Goal: Information Seeking & Learning: Check status

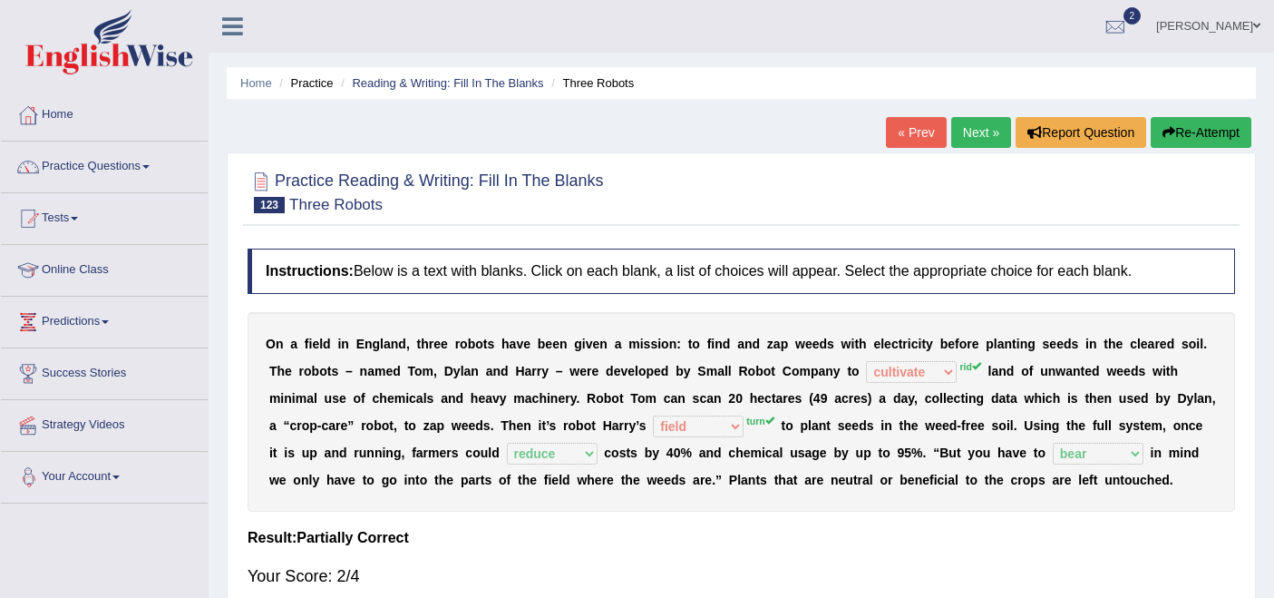
select select "cultivate"
select select "field"
select select "reduce"
select select "bear"
click at [97, 161] on link "Practice Questions" at bounding box center [104, 163] width 207 height 45
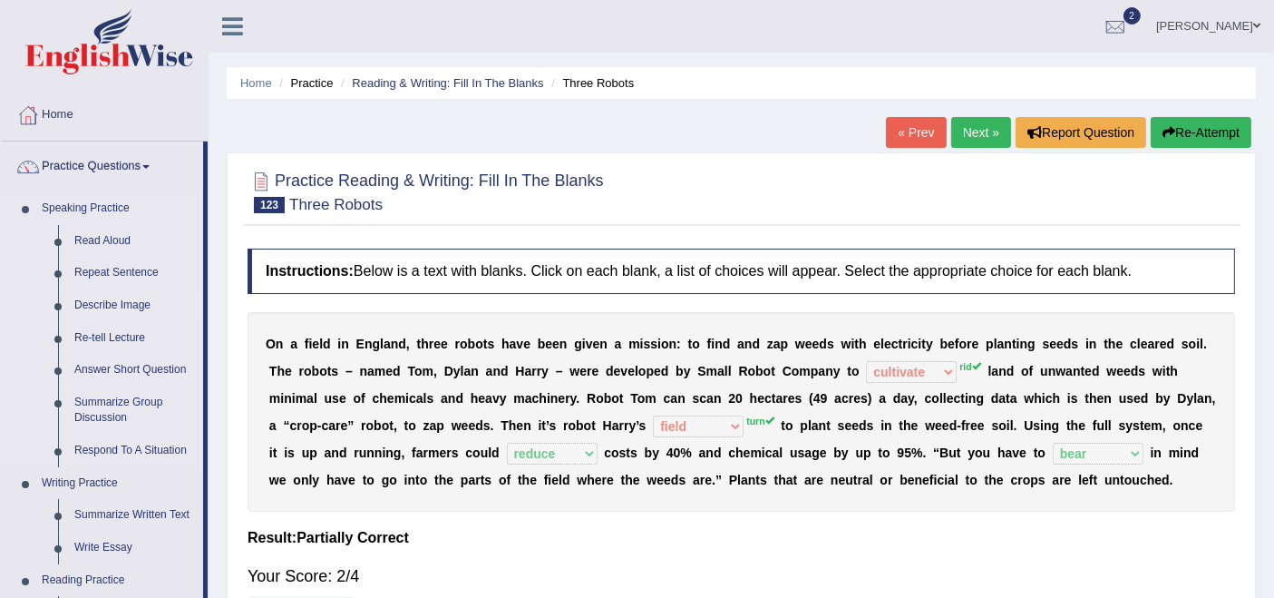
click at [106, 301] on link "Describe Image" at bounding box center [134, 305] width 137 height 33
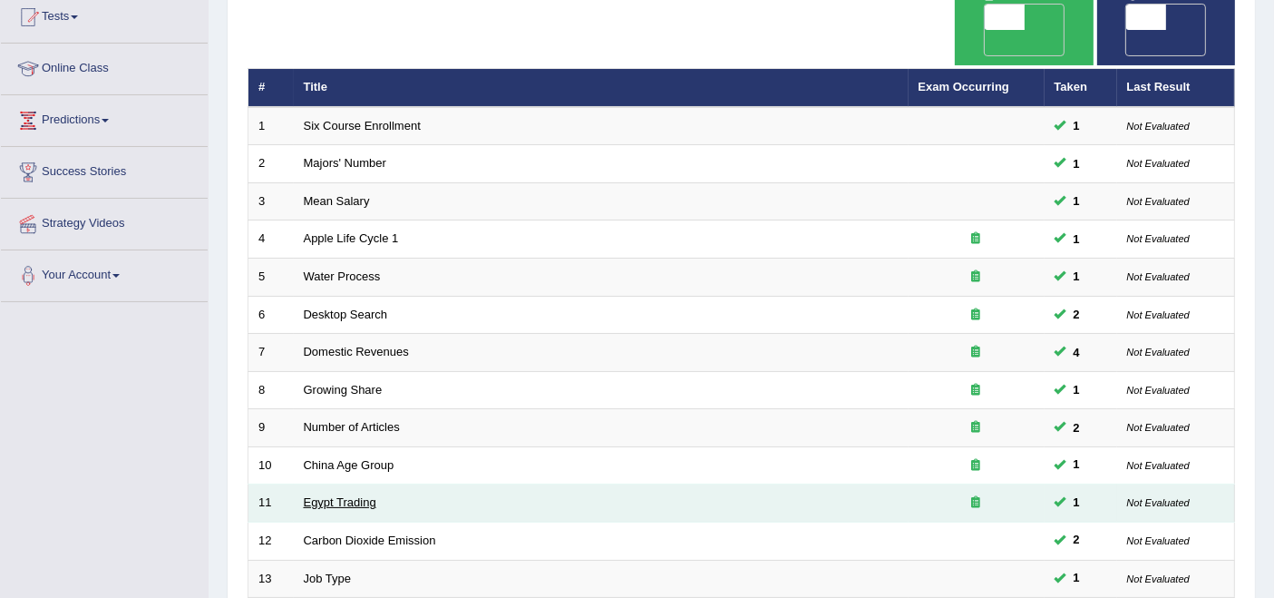
click at [346, 495] on link "Egypt Trading" at bounding box center [340, 502] width 73 height 14
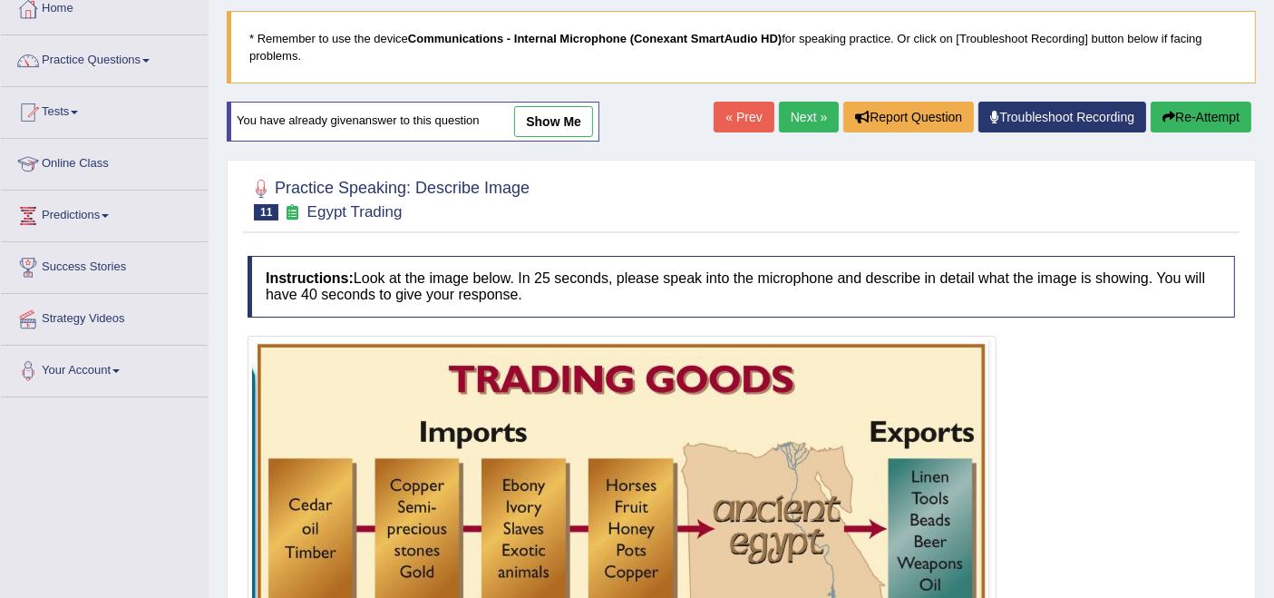
scroll to position [91, 0]
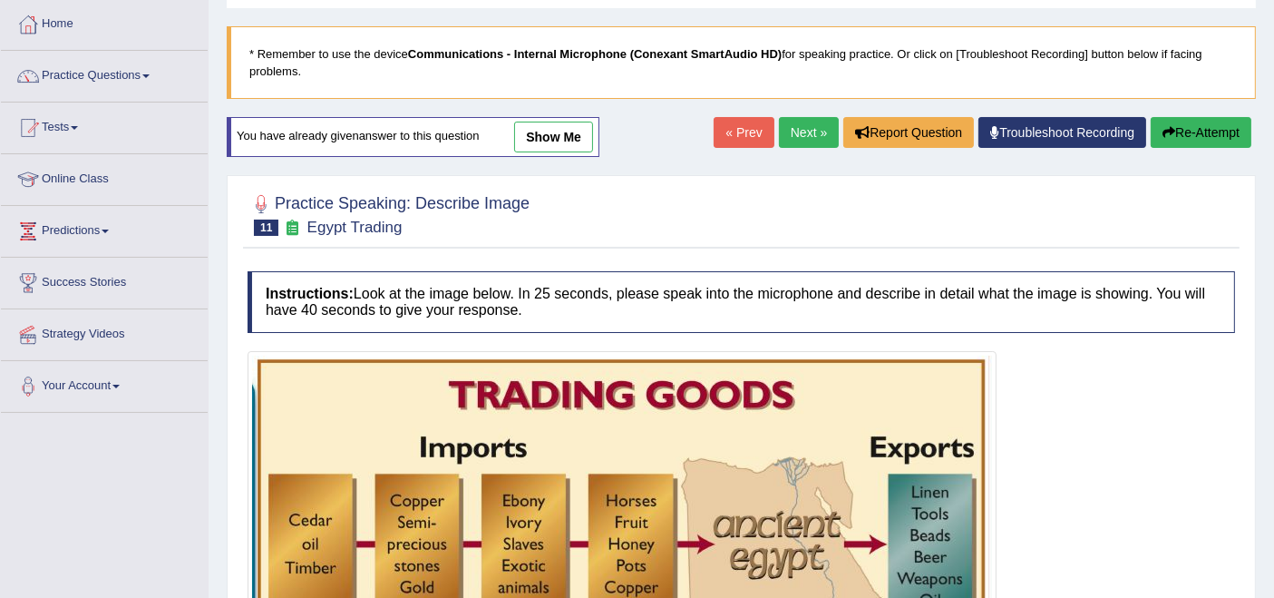
click at [811, 128] on link "Next »" at bounding box center [809, 132] width 60 height 31
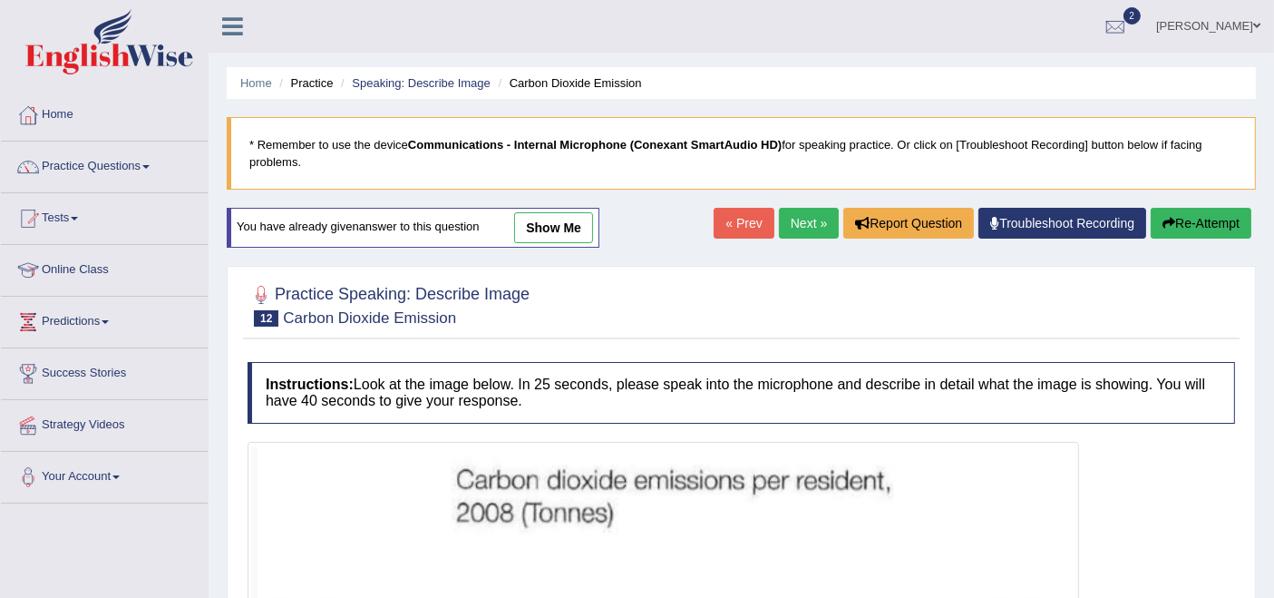
click at [792, 219] on link "Next »" at bounding box center [809, 223] width 60 height 31
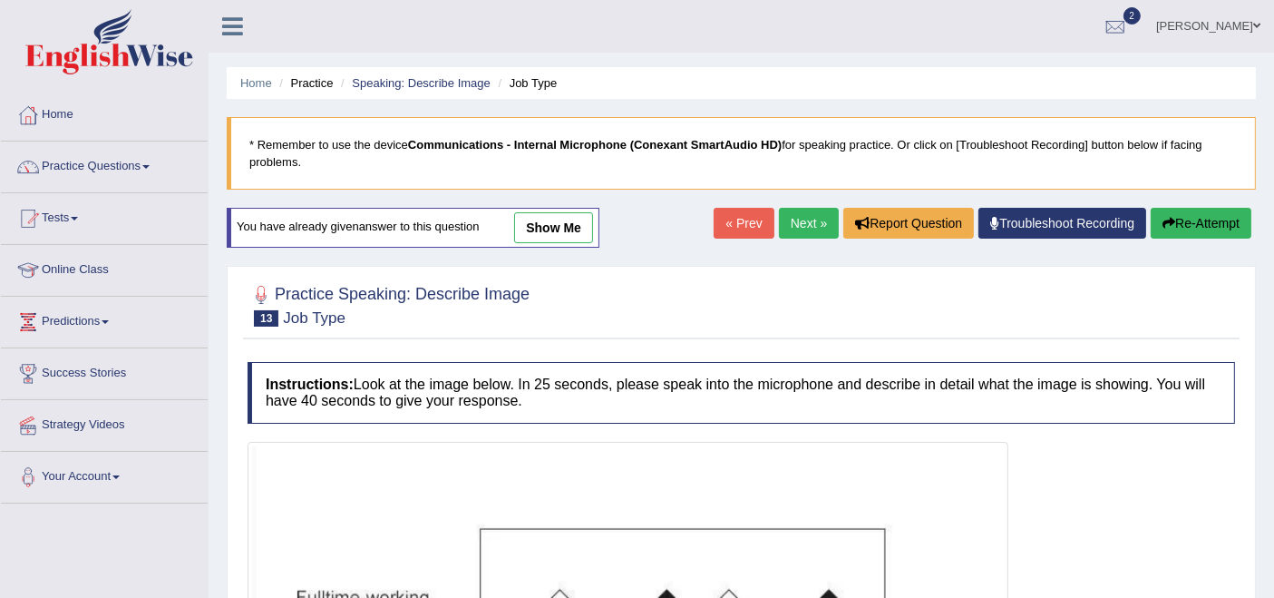
click at [779, 217] on link "Next »" at bounding box center [809, 223] width 60 height 31
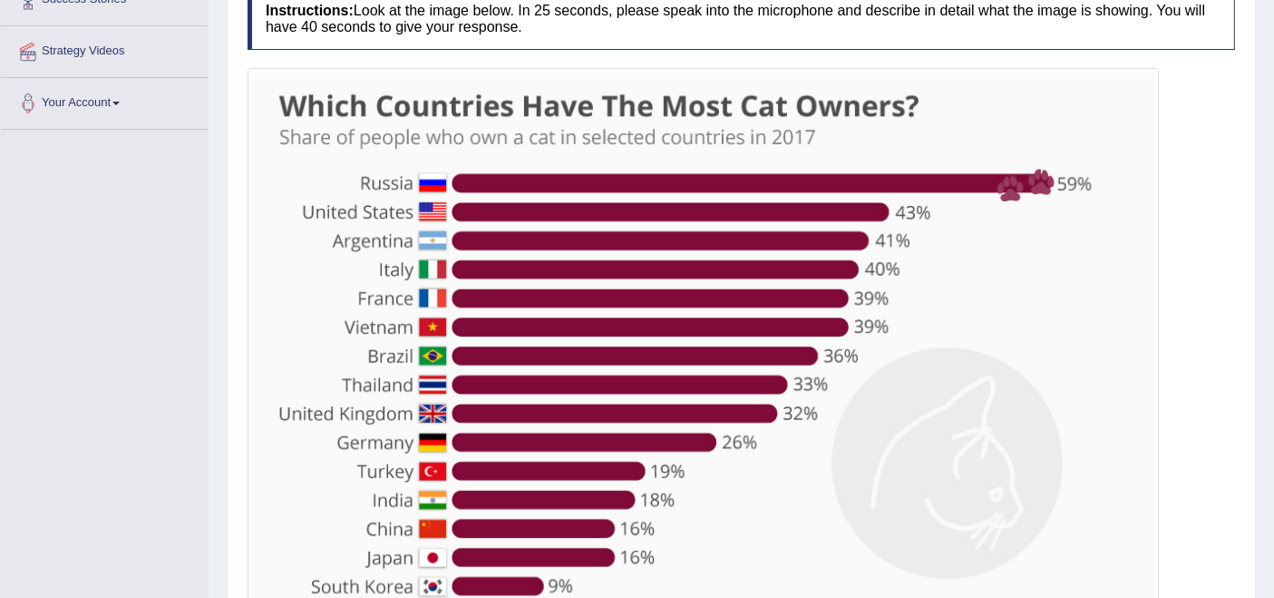
scroll to position [403, 0]
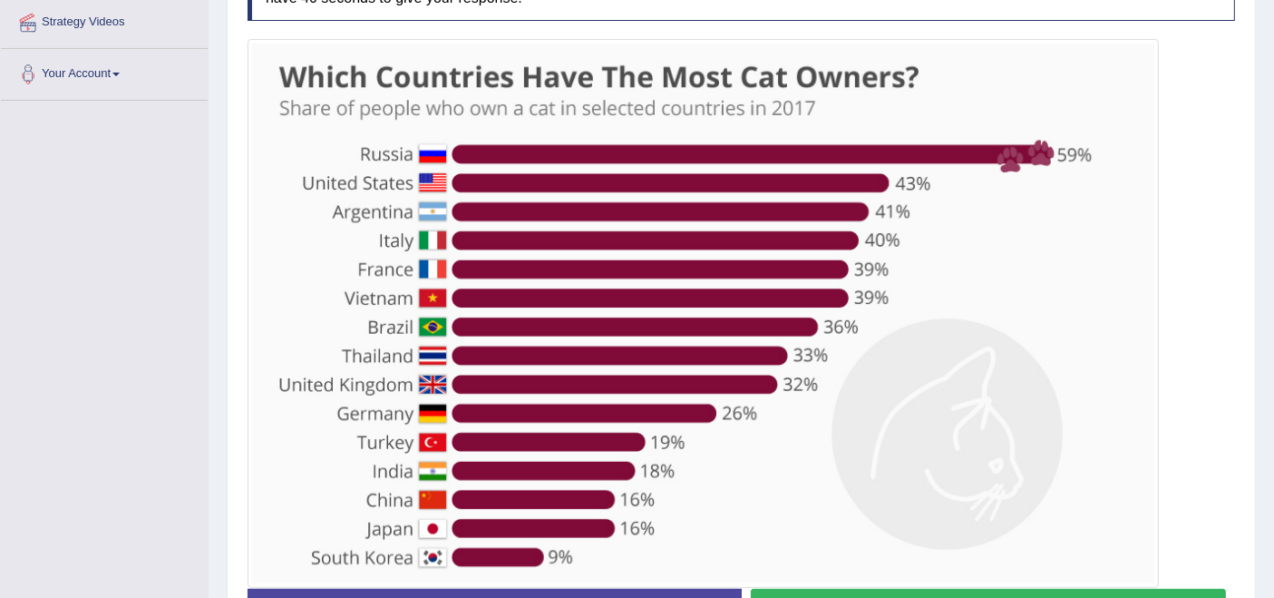
click at [378, 346] on img at bounding box center [703, 314] width 902 height 540
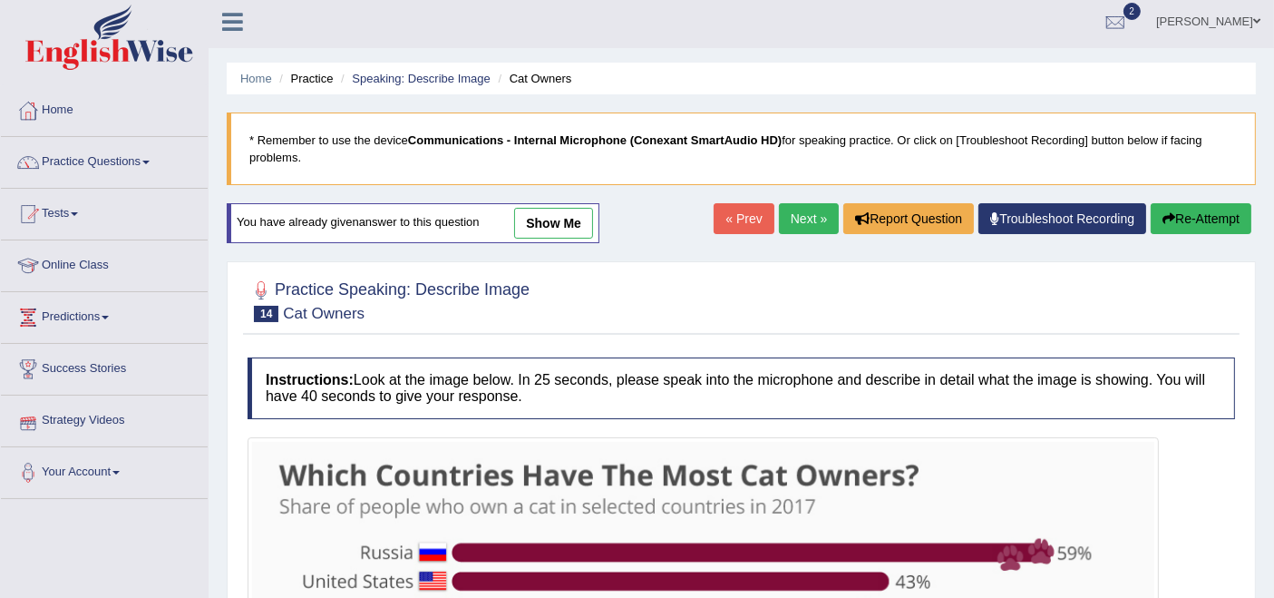
scroll to position [0, 0]
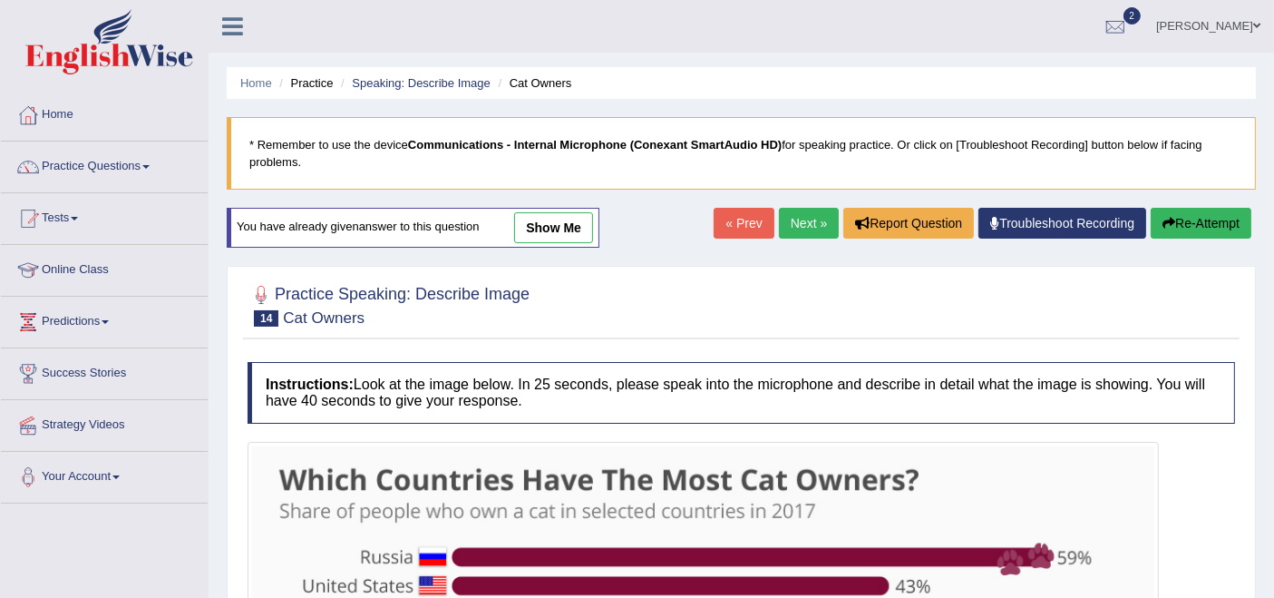
click at [1220, 24] on link "Rupali Selly" at bounding box center [1208, 23] width 131 height 47
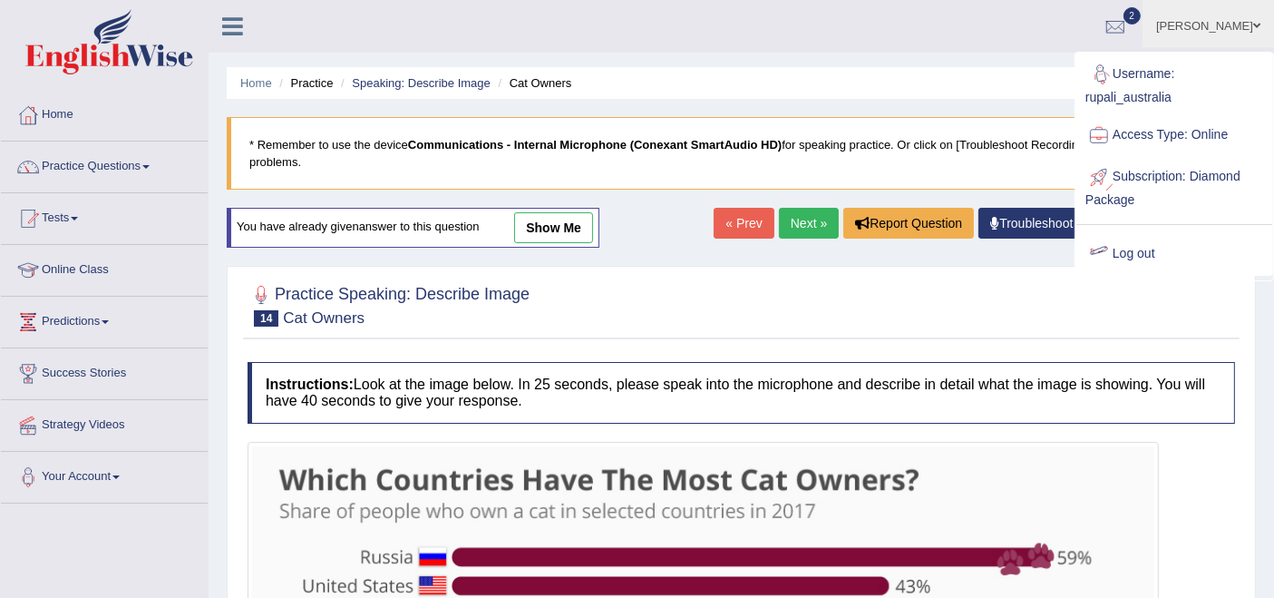
click at [1132, 261] on link "Log out" at bounding box center [1174, 254] width 196 height 42
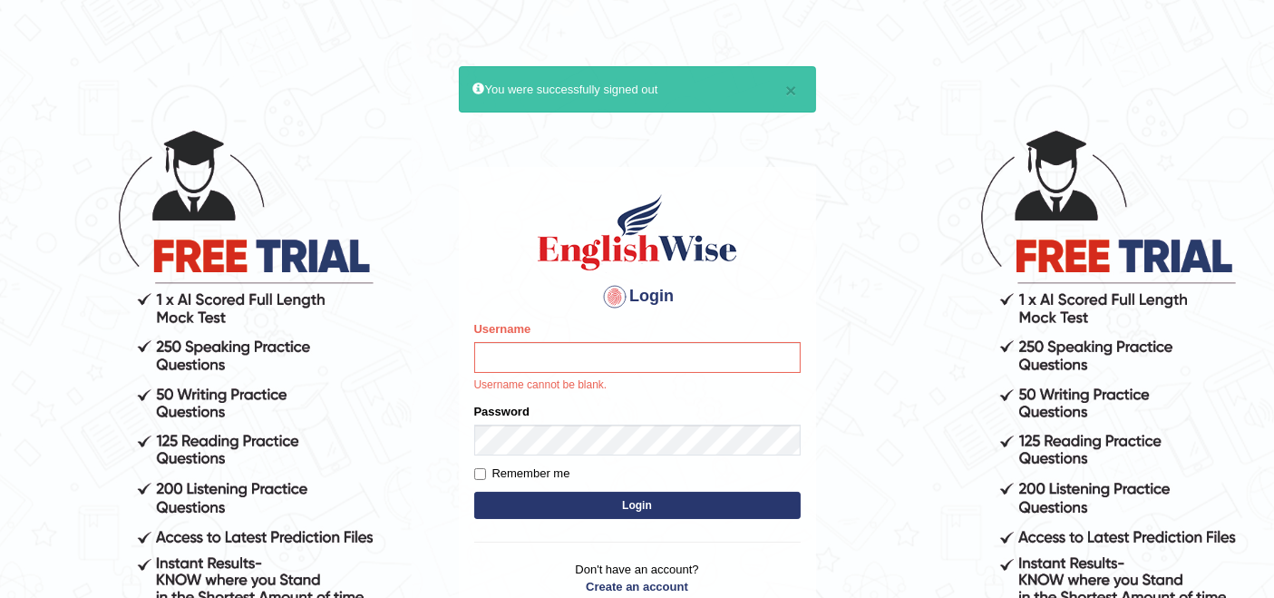
click at [614, 361] on input "Username" at bounding box center [637, 357] width 326 height 31
type input "AstiS"
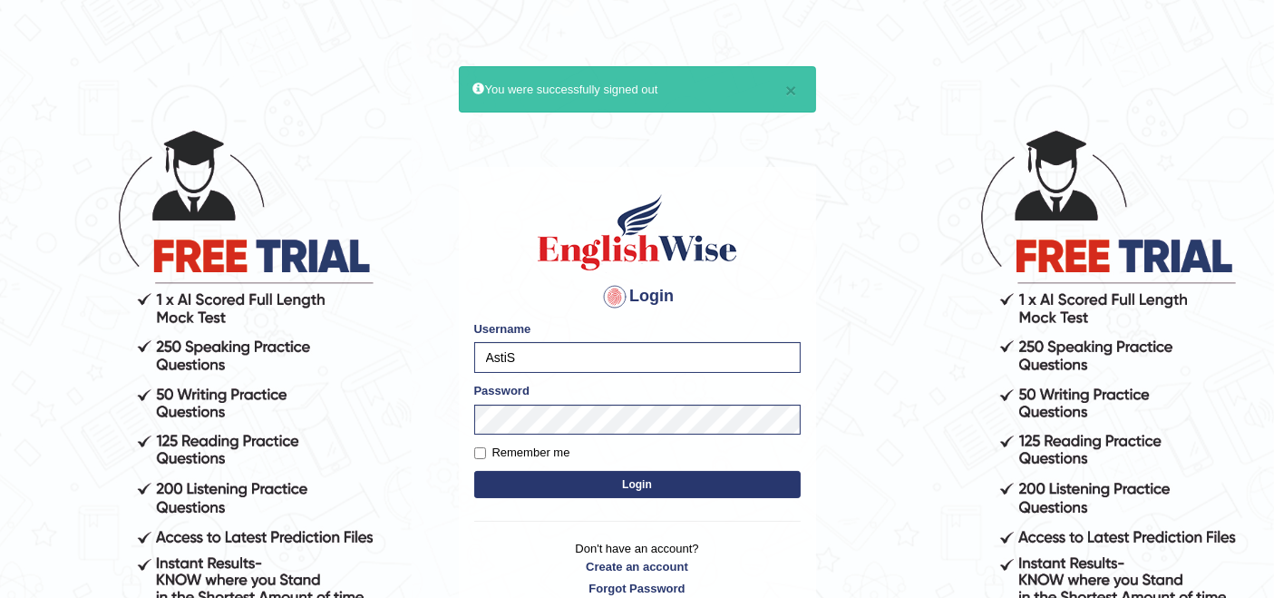
click at [611, 478] on button "Login" at bounding box center [637, 484] width 326 height 27
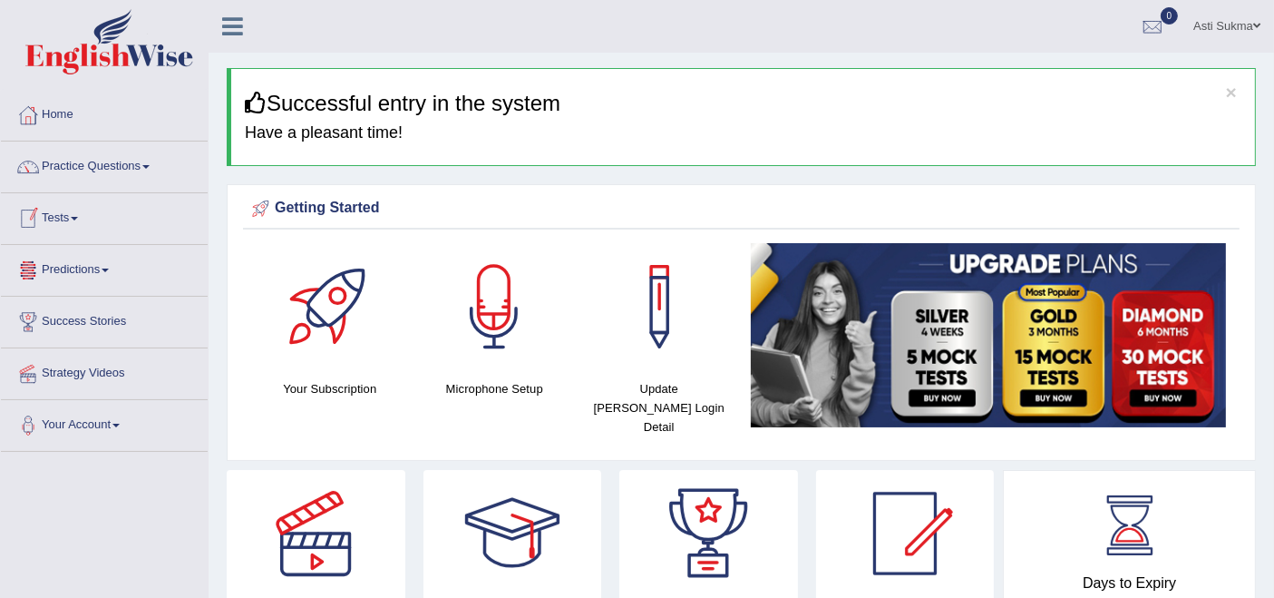
click at [49, 218] on link "Tests" at bounding box center [104, 215] width 207 height 45
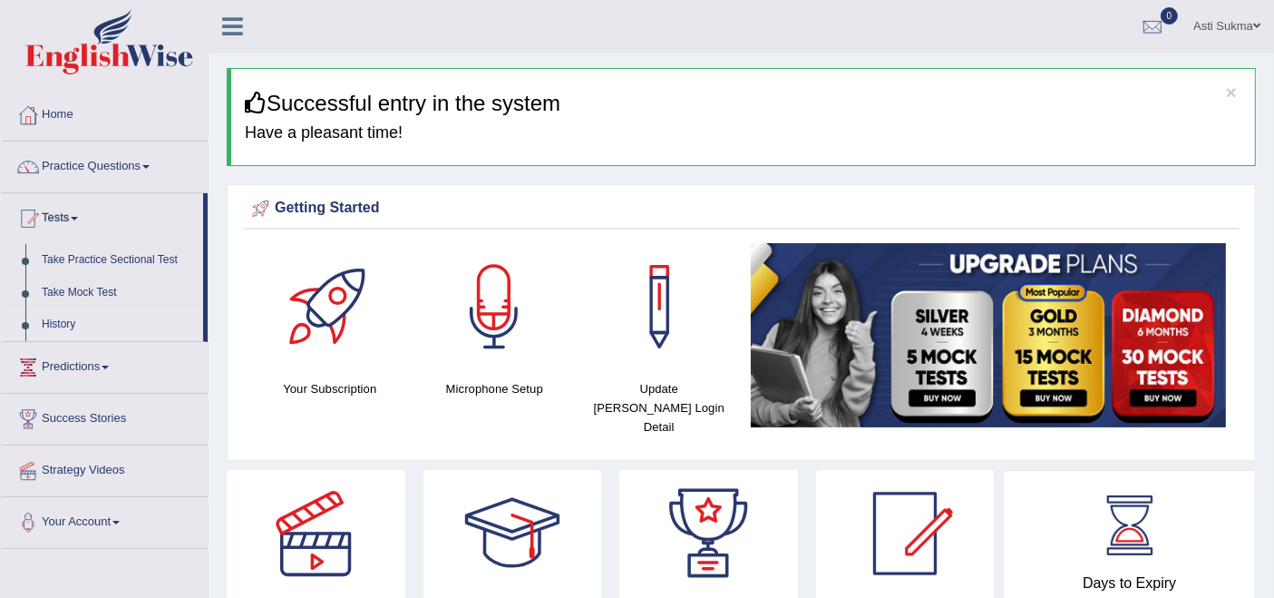
click at [64, 325] on link "History" at bounding box center [119, 324] width 170 height 33
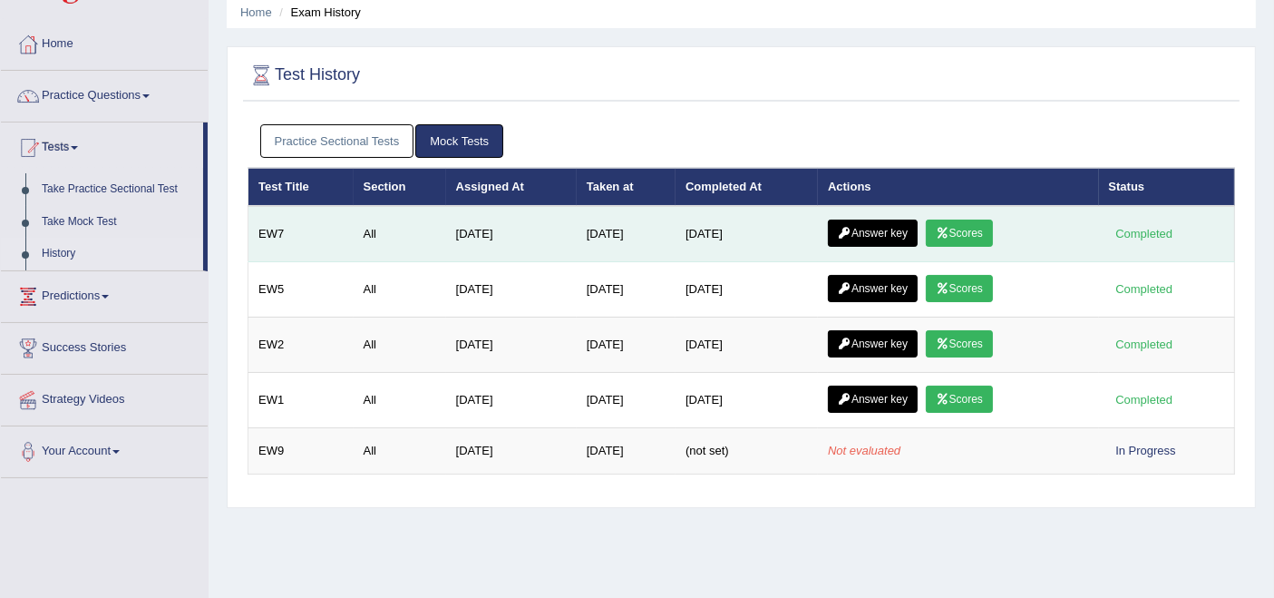
scroll to position [101, 0]
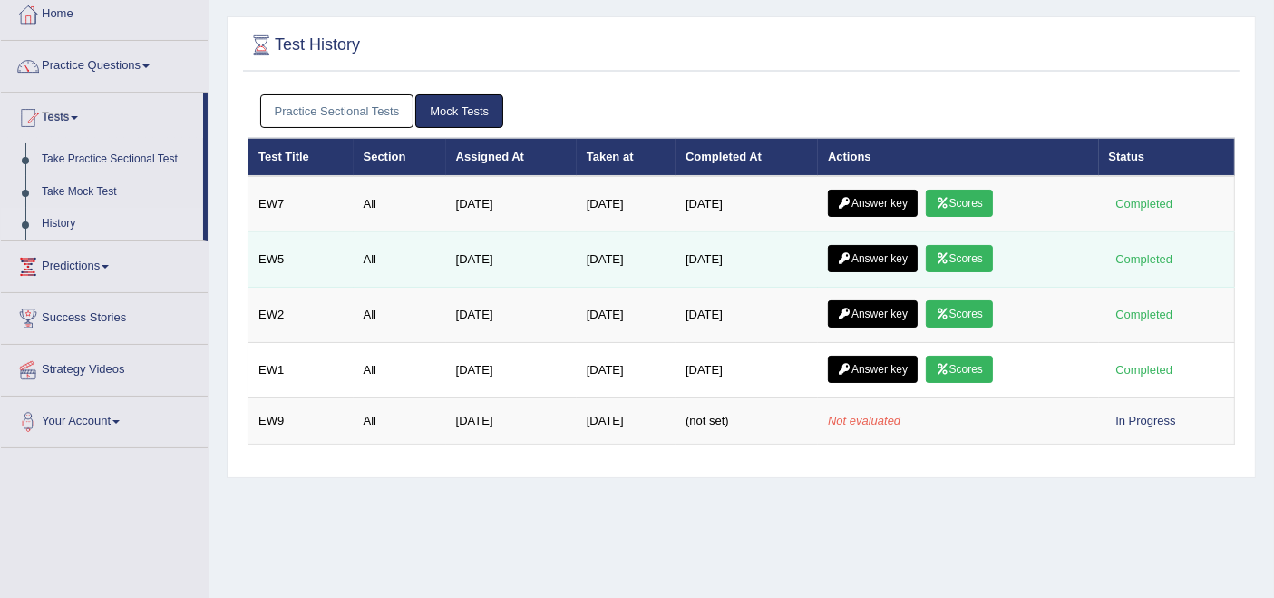
click at [962, 255] on link "Scores" at bounding box center [959, 258] width 67 height 27
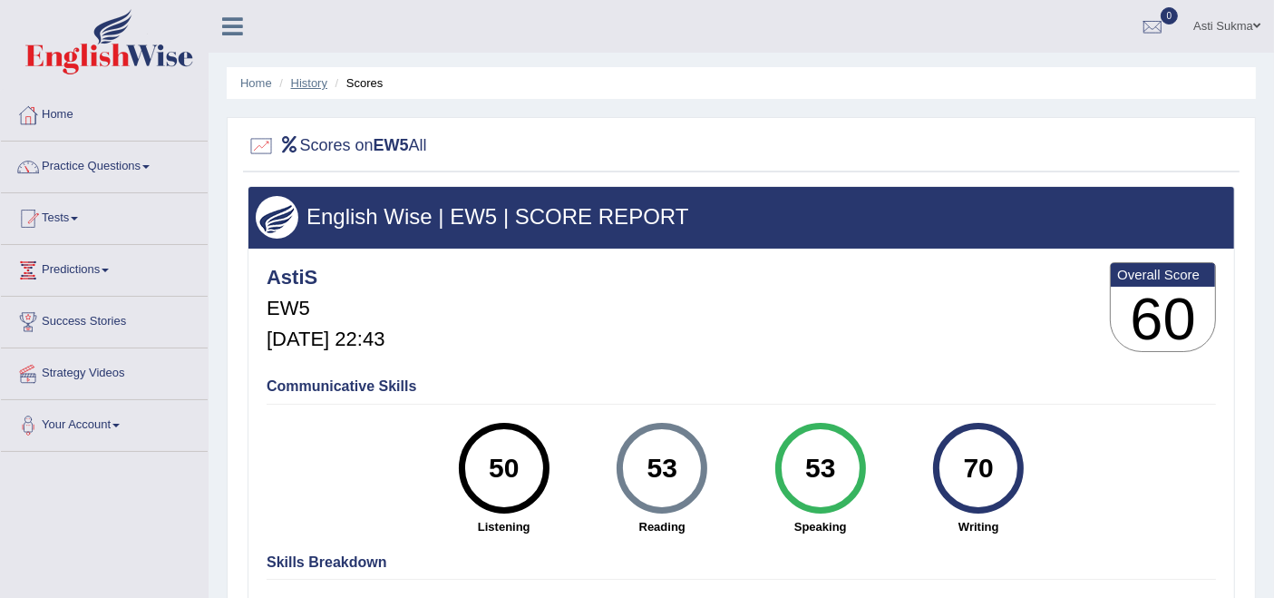
click at [314, 83] on link "History" at bounding box center [309, 83] width 36 height 14
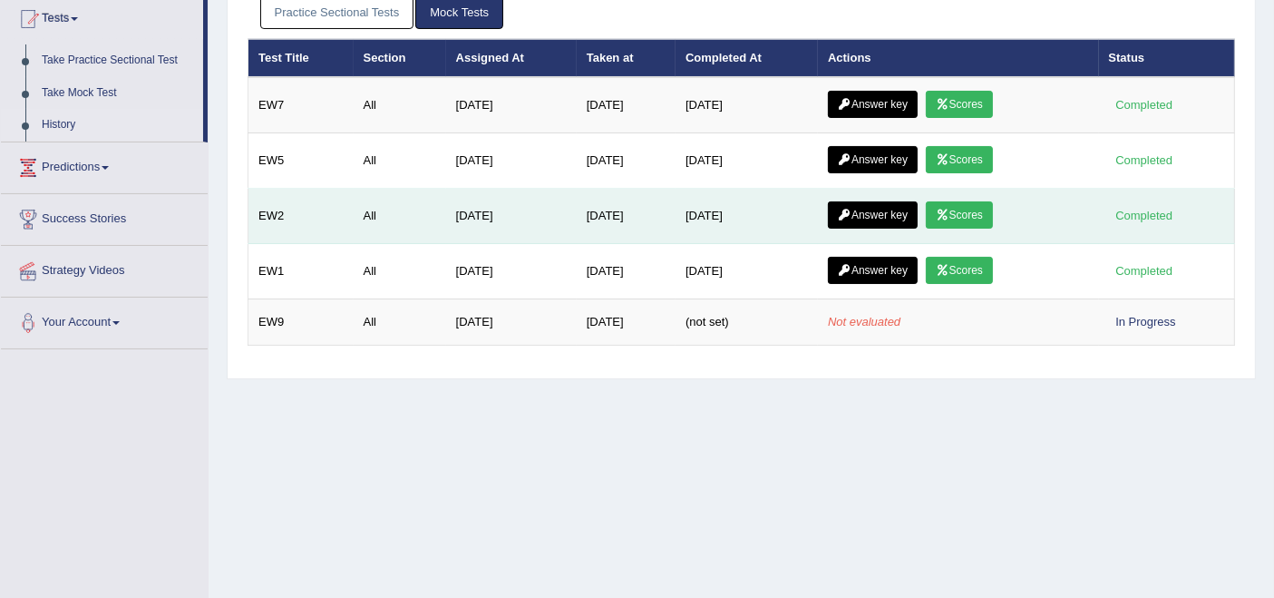
scroll to position [201, 0]
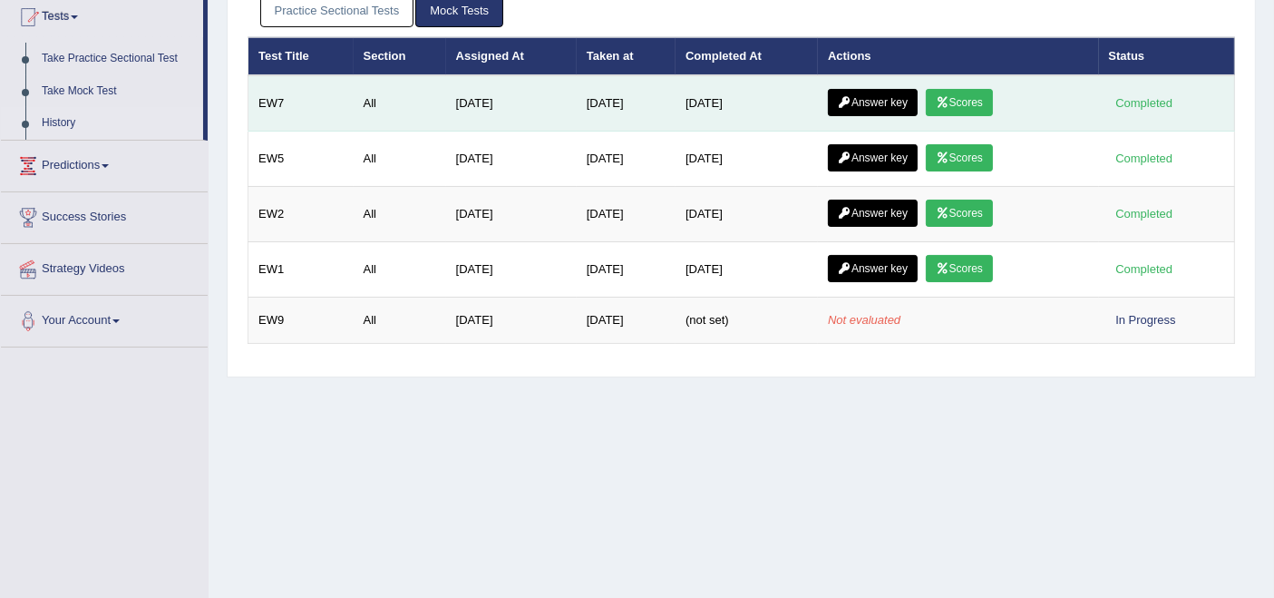
click at [976, 102] on link "Scores" at bounding box center [959, 102] width 67 height 27
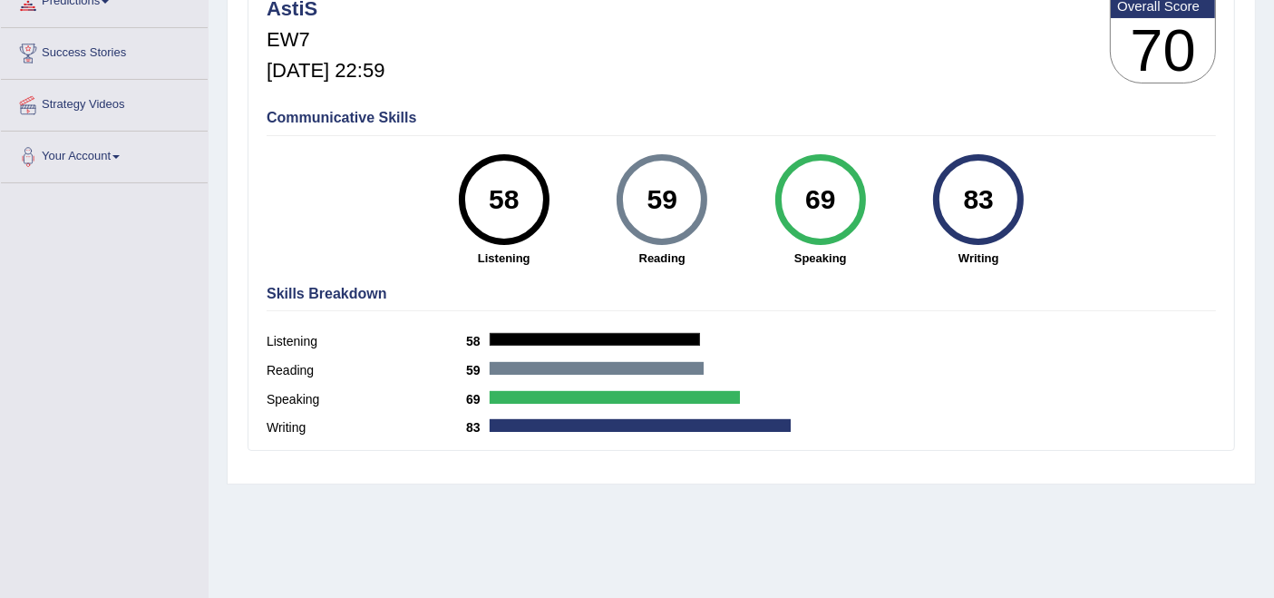
scroll to position [152, 0]
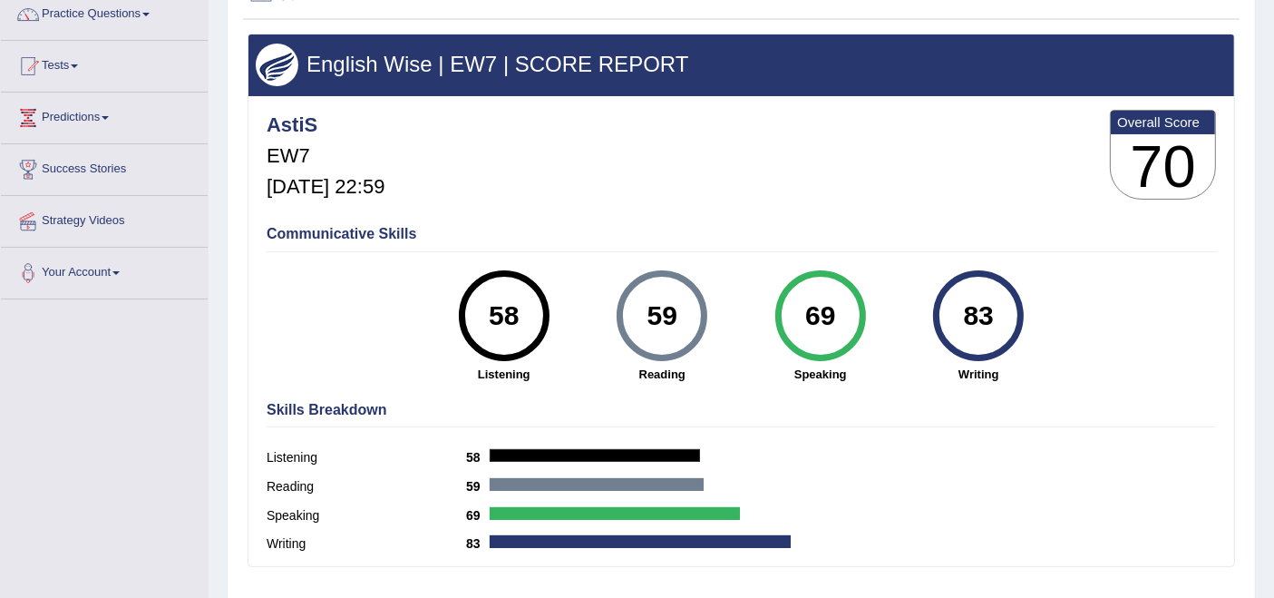
click at [1046, 394] on div "Skills Breakdown Listening 58 Reading 59 Speaking 69 Writing 83" at bounding box center [741, 479] width 959 height 173
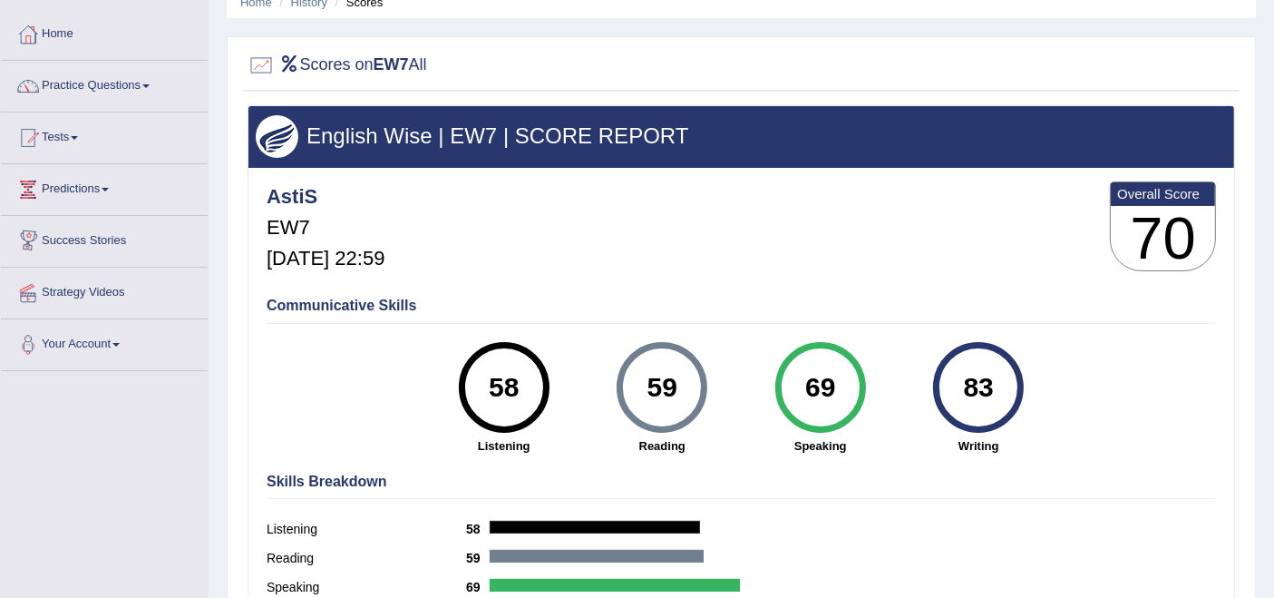
scroll to position [0, 0]
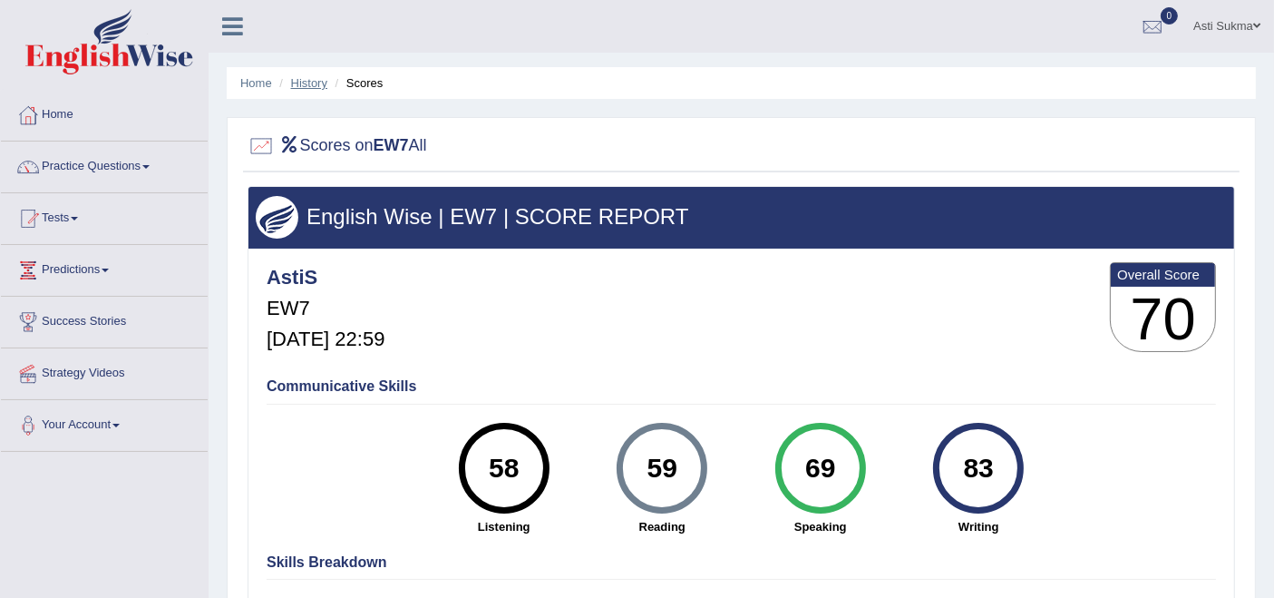
click at [294, 84] on link "History" at bounding box center [309, 83] width 36 height 14
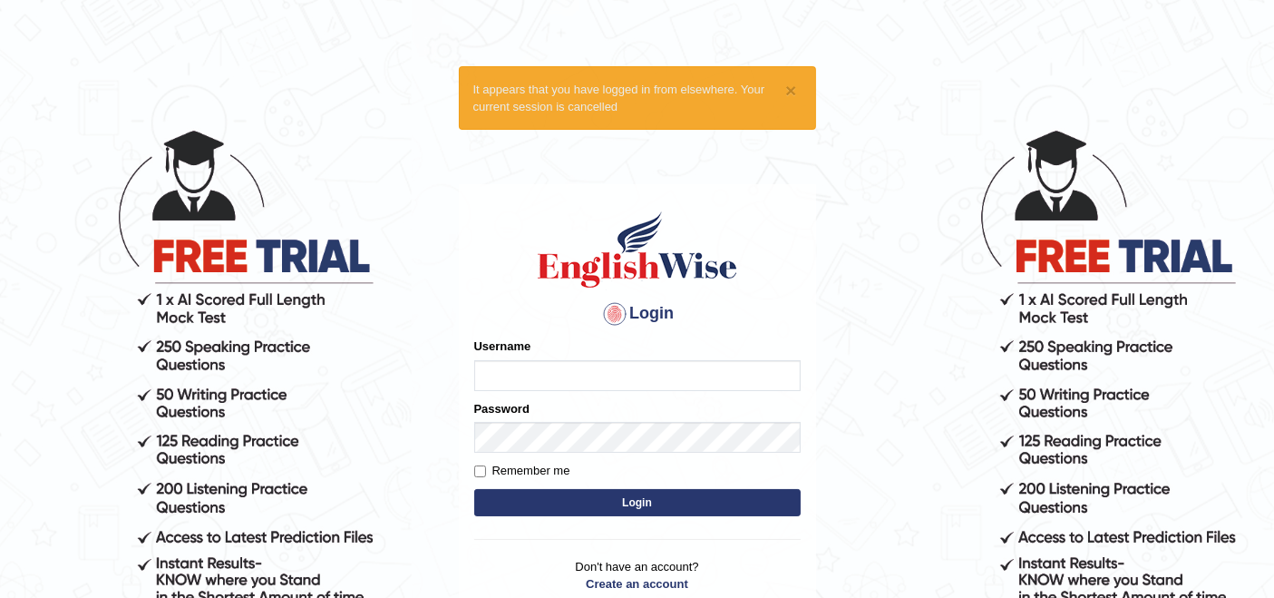
type input "AstiS"
click at [578, 494] on button "Login" at bounding box center [637, 502] width 326 height 27
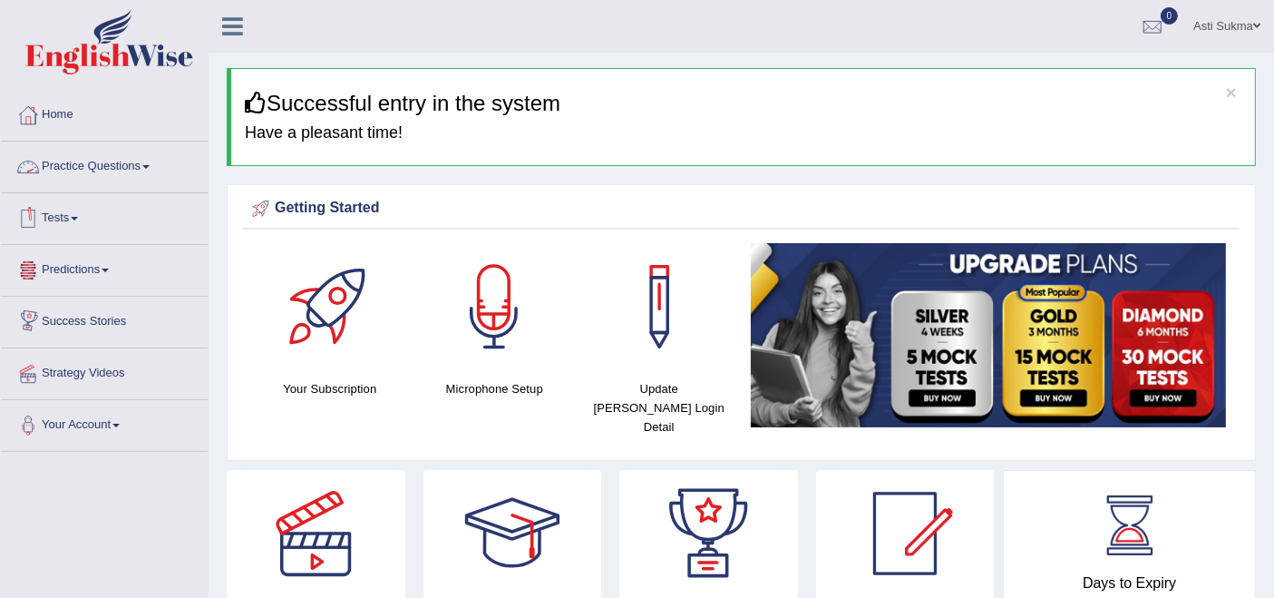
click at [70, 223] on link "Tests" at bounding box center [104, 215] width 207 height 45
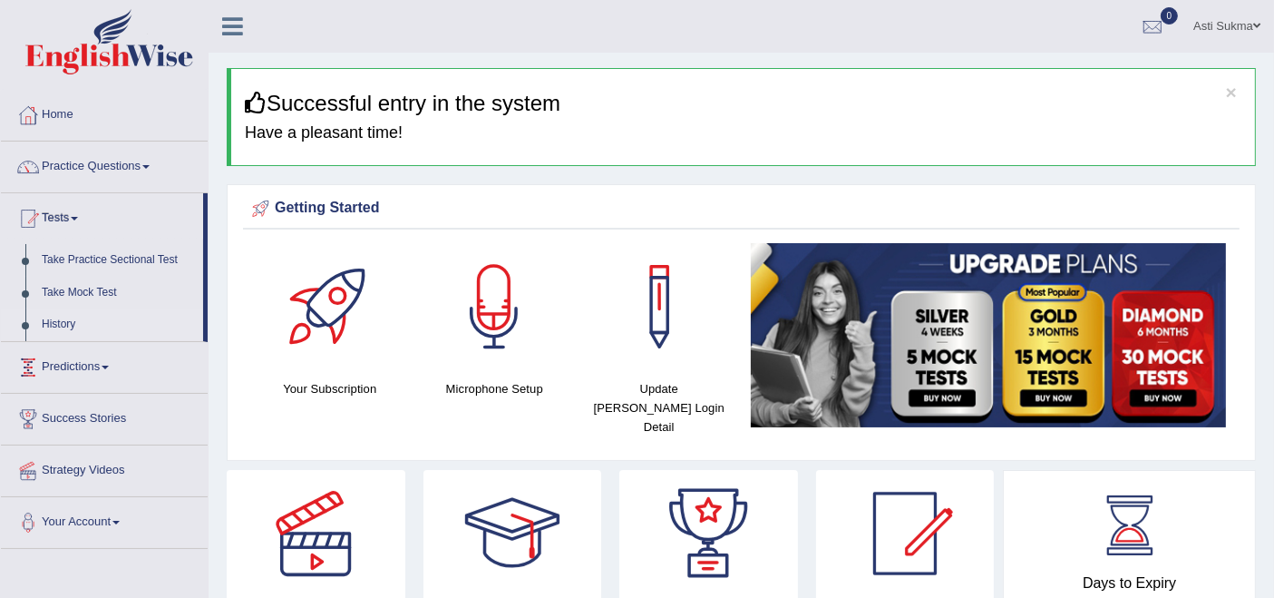
click at [65, 327] on link "History" at bounding box center [119, 324] width 170 height 33
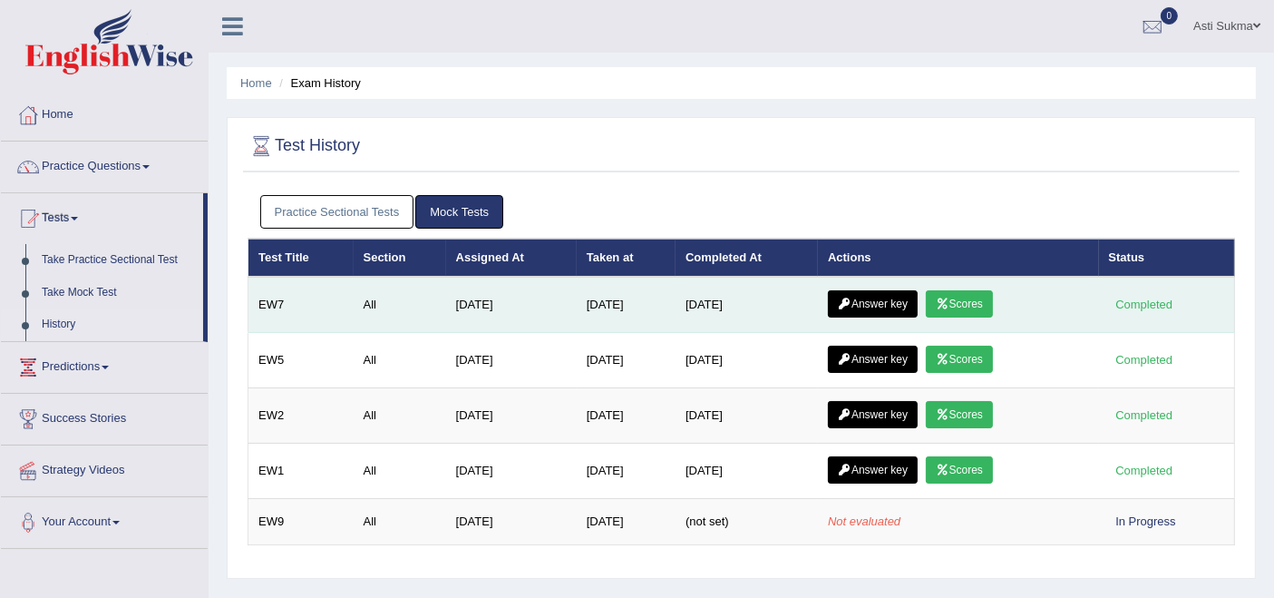
drag, startPoint x: 0, startPoint y: 0, endPoint x: 958, endPoint y: 297, distance: 1002.5
click at [949, 298] on icon at bounding box center [943, 303] width 14 height 11
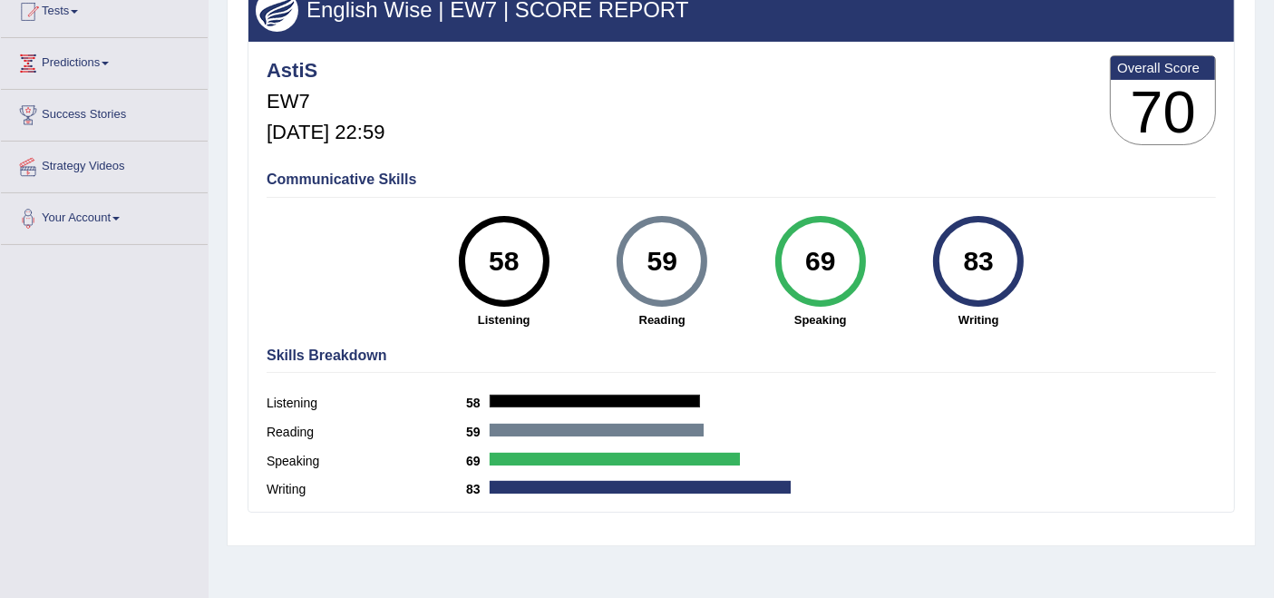
scroll to position [223, 0]
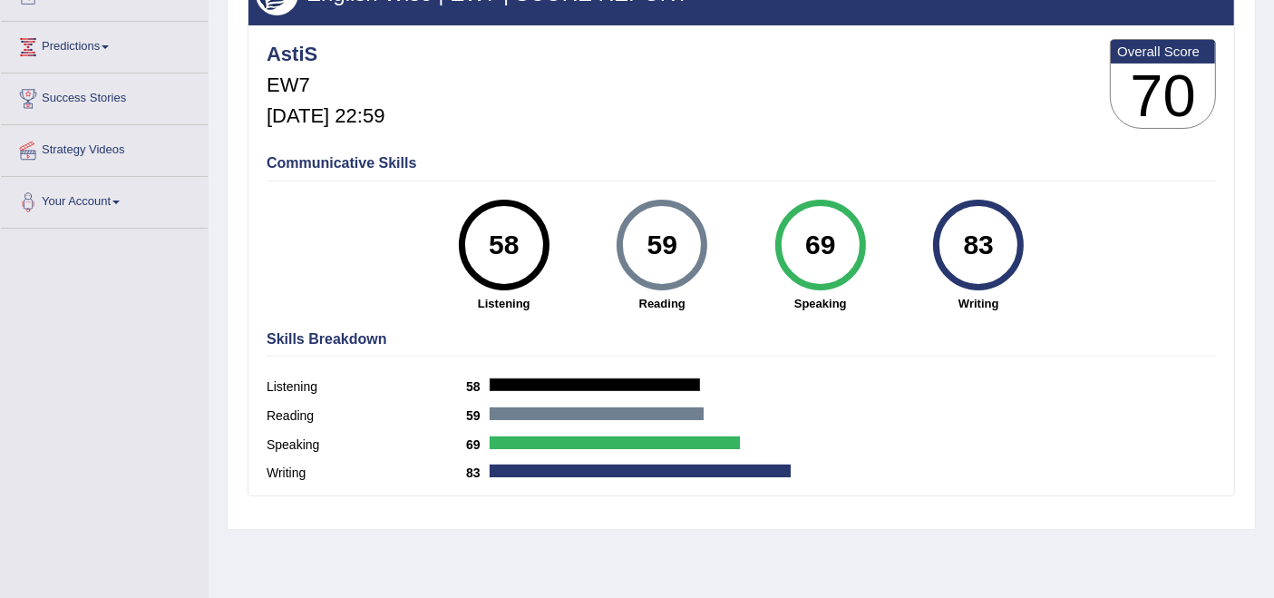
click at [1273, 278] on html "Toggle navigation Home Practice Questions Speaking Practice Read Aloud Repeat S…" at bounding box center [637, 76] width 1274 height 598
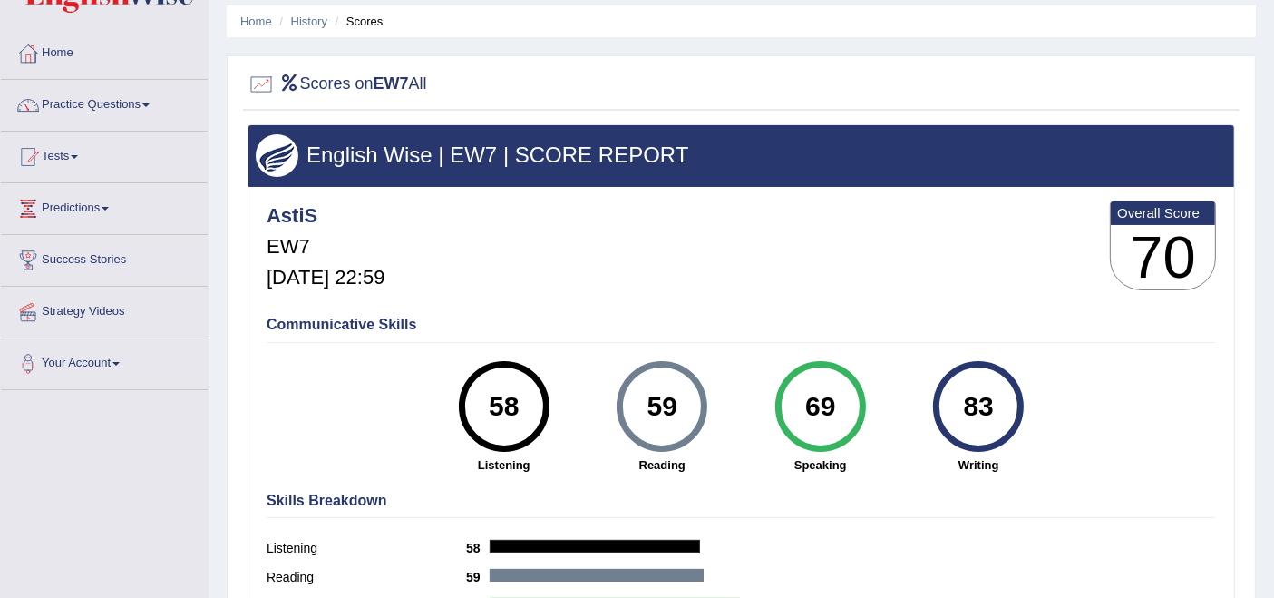
scroll to position [57, 0]
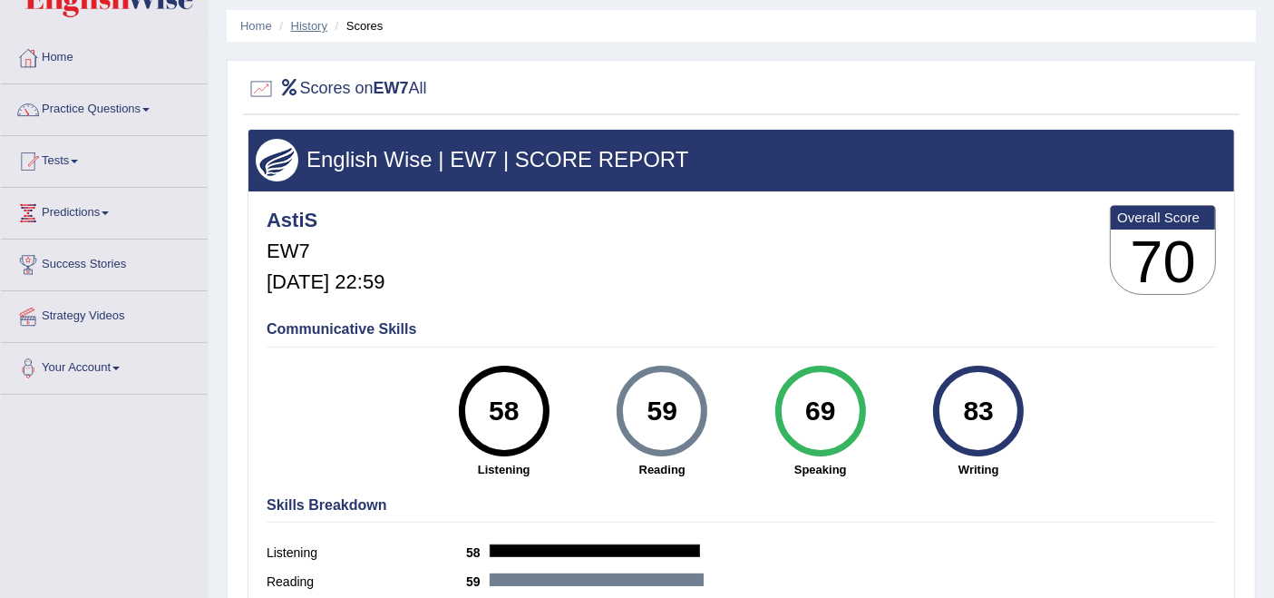
click at [308, 29] on link "History" at bounding box center [309, 26] width 36 height 14
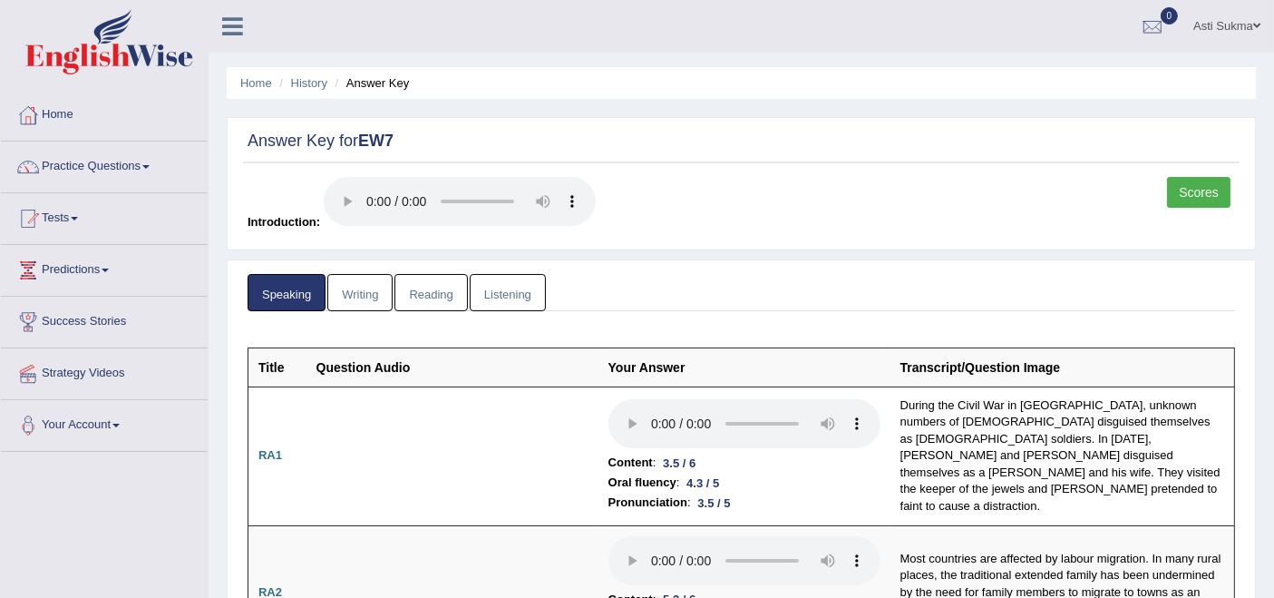
click at [1273, 25] on html "Toggle navigation Home Practice Questions Speaking Practice Read Aloud Repeat S…" at bounding box center [637, 299] width 1274 height 598
click at [313, 83] on link "History" at bounding box center [309, 83] width 36 height 14
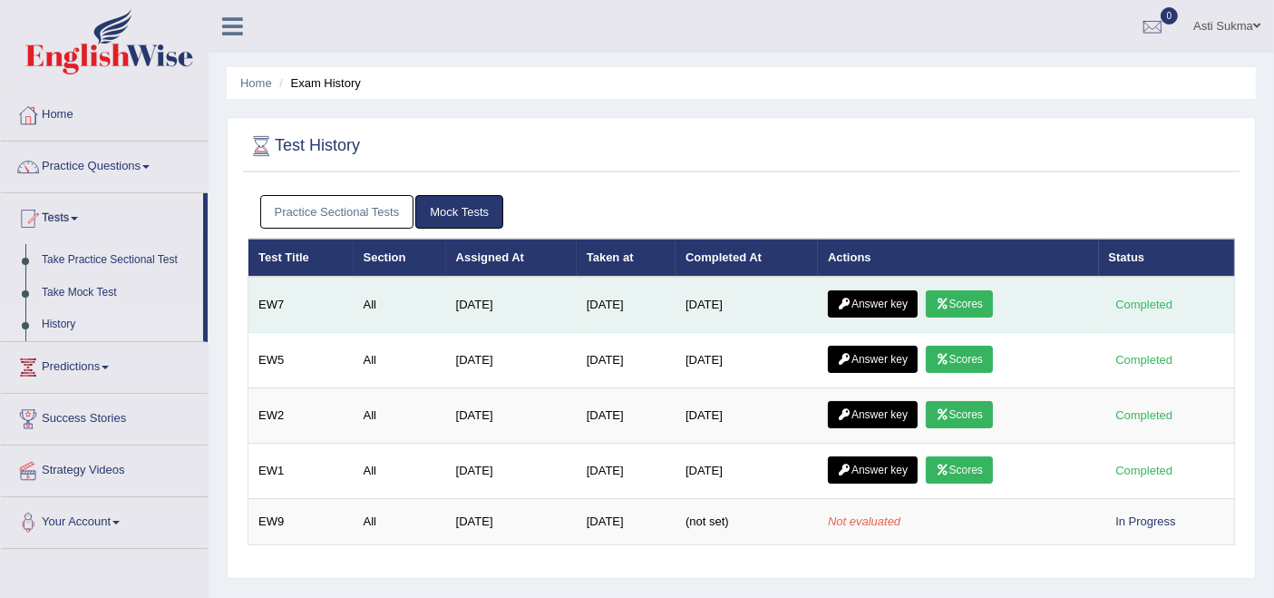
click at [949, 298] on icon at bounding box center [943, 303] width 14 height 11
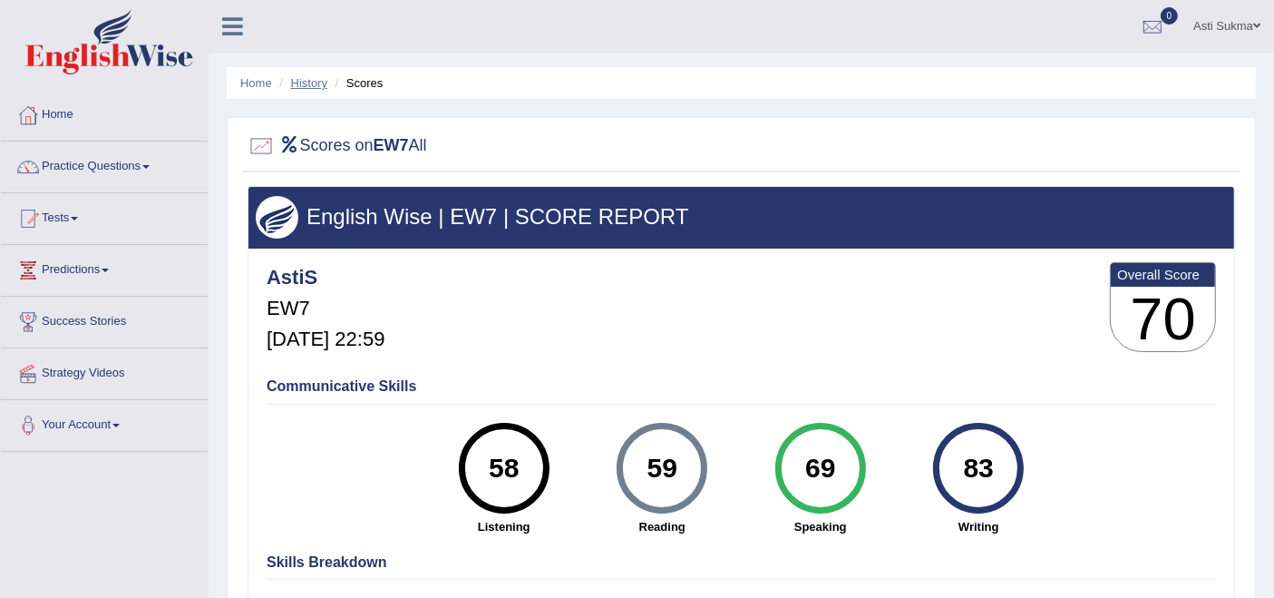
click at [316, 86] on link "History" at bounding box center [309, 83] width 36 height 14
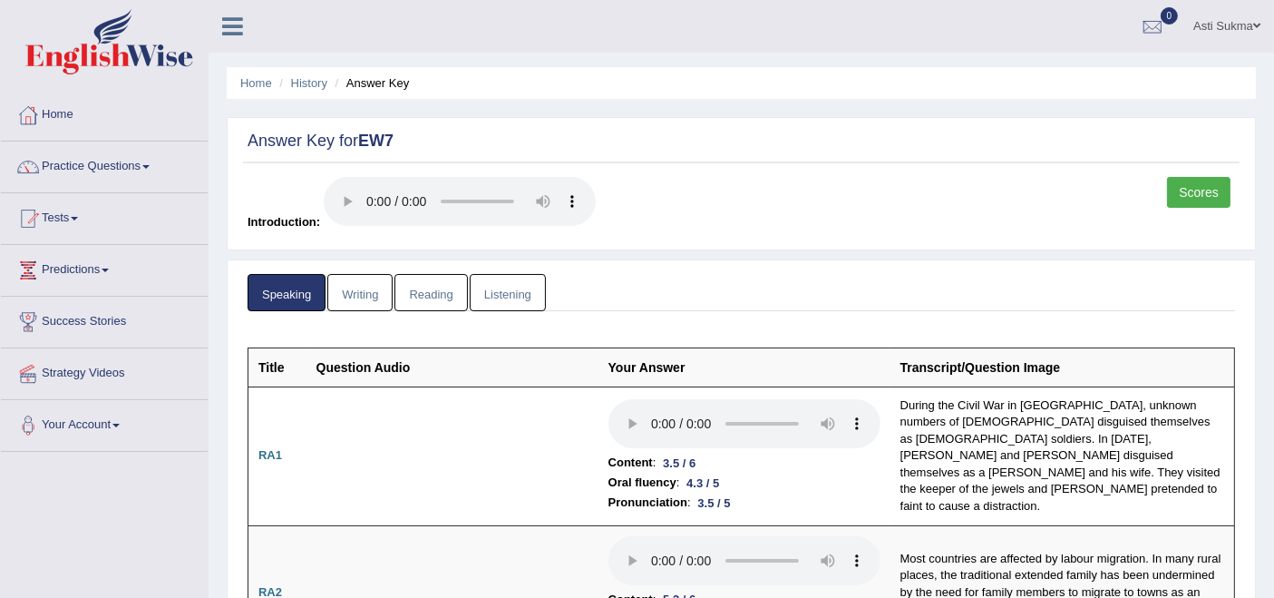
scroll to position [15, 0]
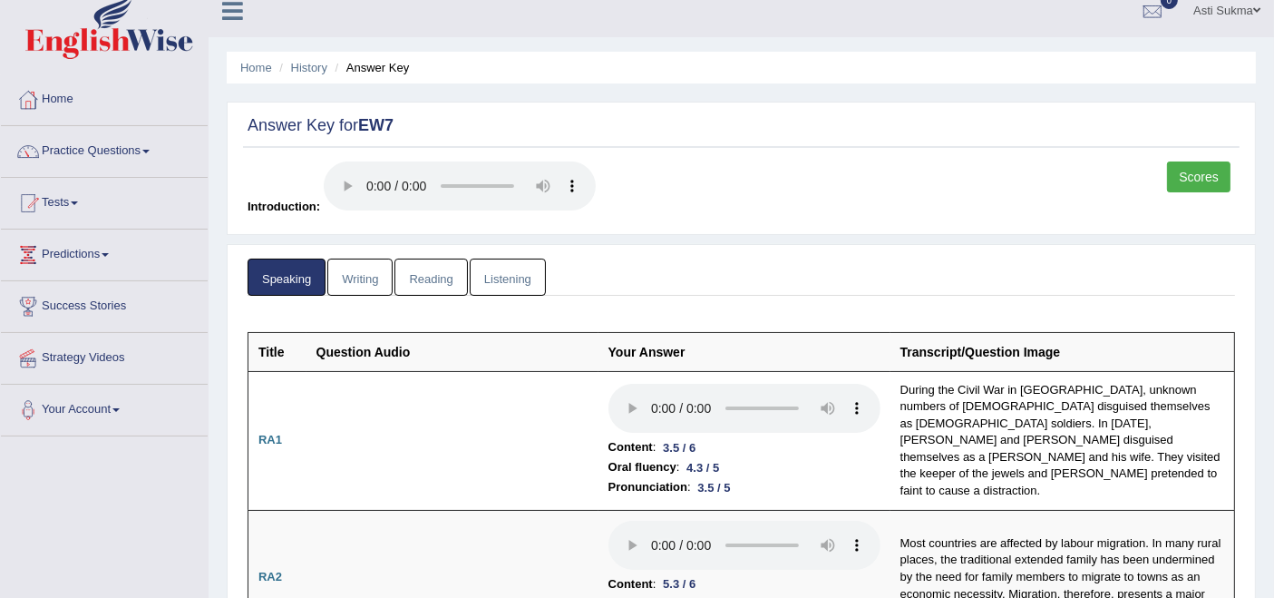
click at [1188, 180] on link "Scores" at bounding box center [1198, 176] width 63 height 31
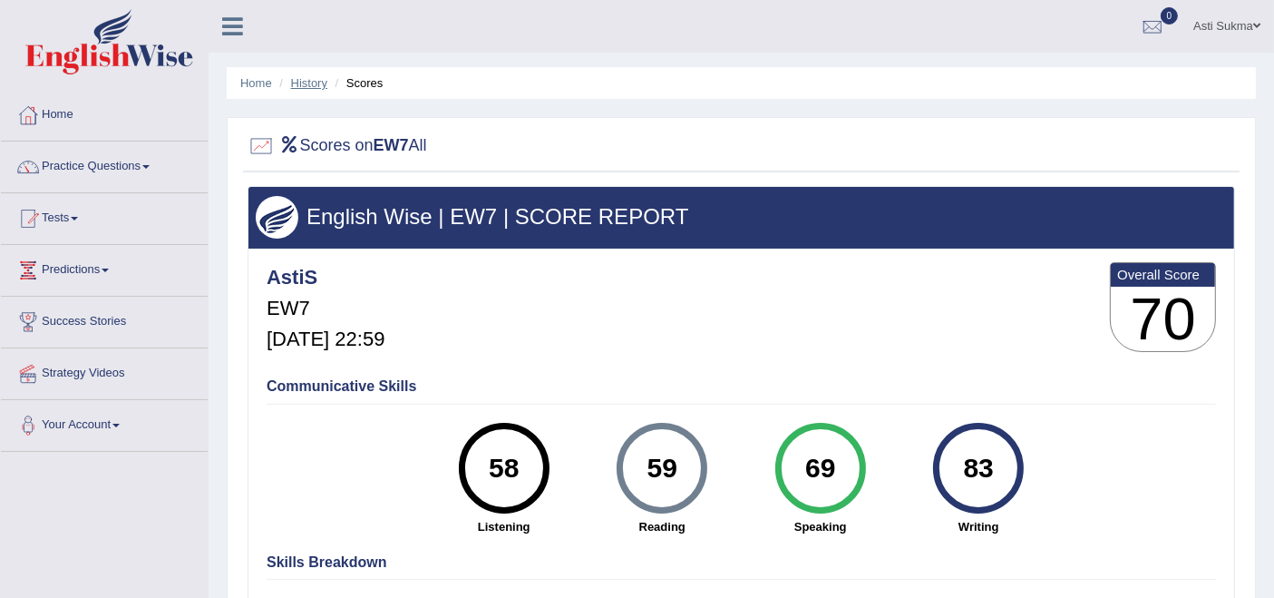
click at [311, 84] on link "History" at bounding box center [309, 83] width 36 height 14
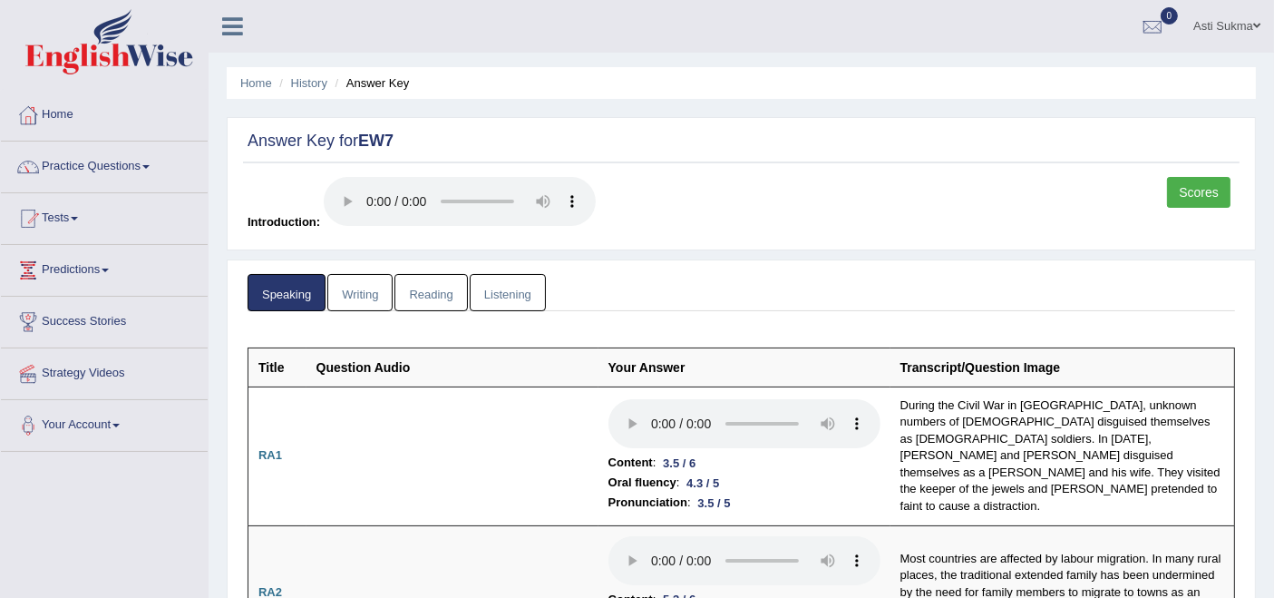
click at [1192, 177] on link "Scores" at bounding box center [1198, 192] width 63 height 31
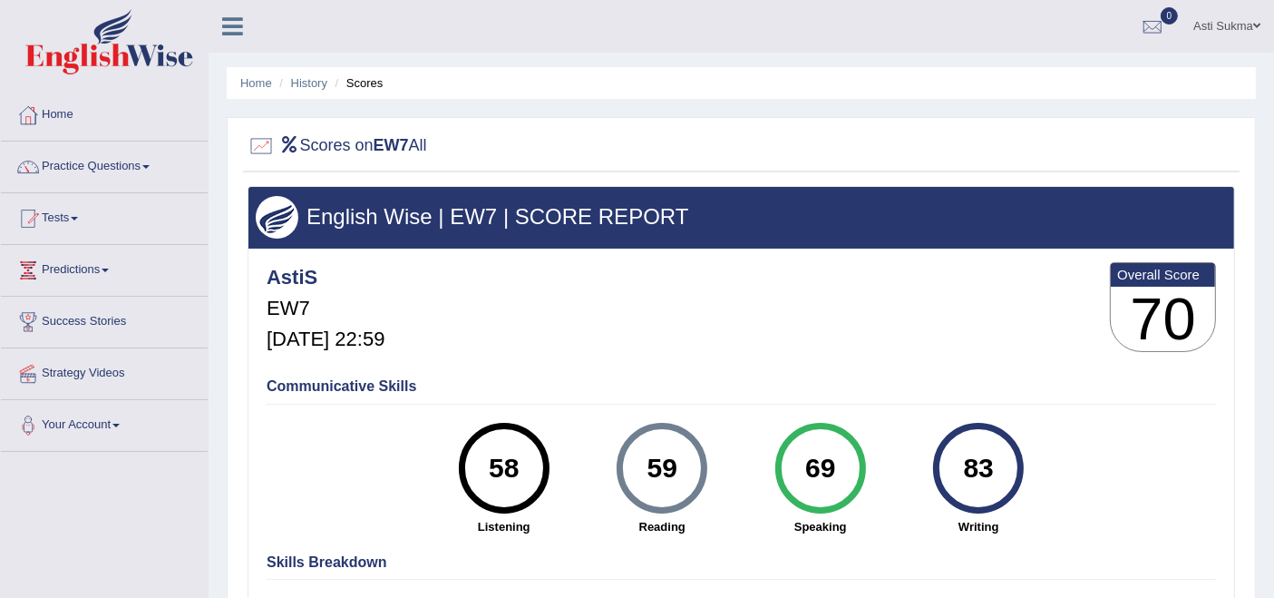
drag, startPoint x: 585, startPoint y: 484, endPoint x: 639, endPoint y: 469, distance: 56.6
click at [638, 423] on div "58 Listening 59 [GEOGRAPHIC_DATA] 69 Speaking 83 Writing" at bounding box center [741, 423] width 949 height 0
click at [554, 375] on div "Communicative Skills 58 Listening 59 Reading 69 Speaking 83 Writing" at bounding box center [741, 454] width 959 height 171
click at [304, 88] on link "History" at bounding box center [309, 83] width 36 height 14
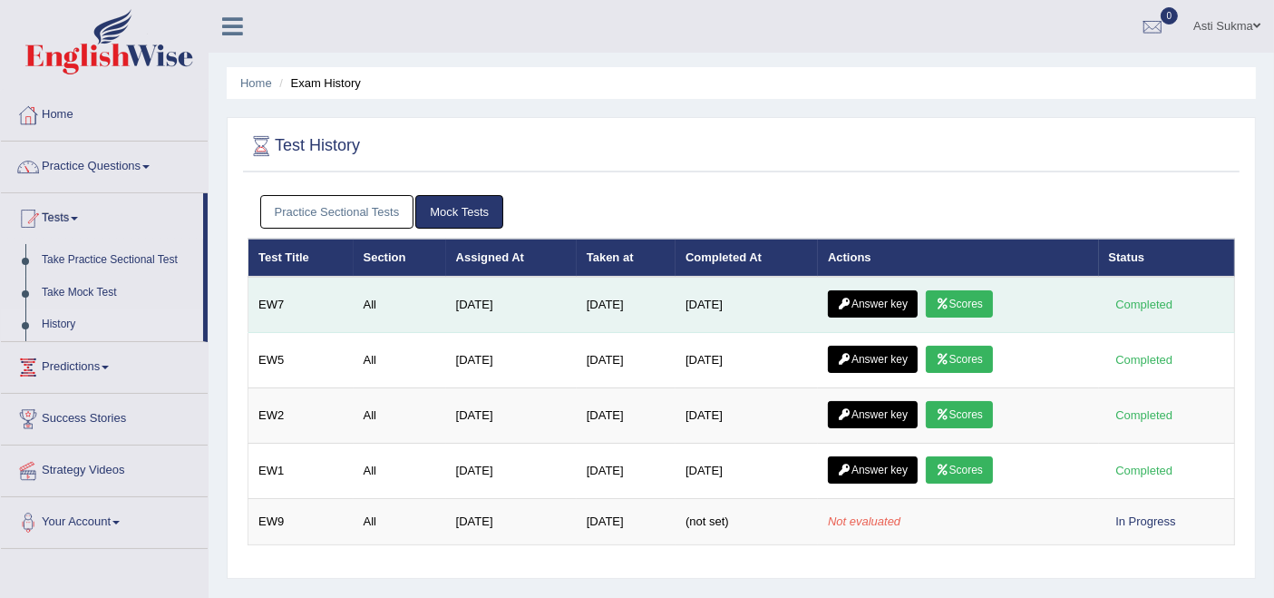
click at [872, 307] on link "Answer key" at bounding box center [873, 303] width 90 height 27
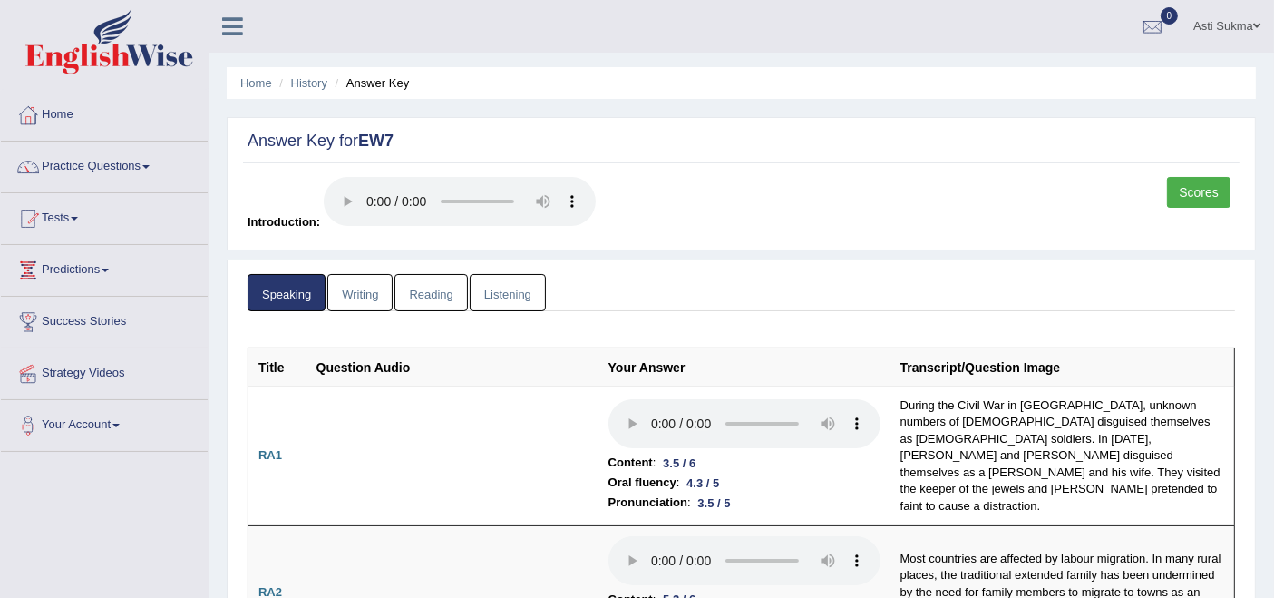
click at [368, 297] on link "Writing" at bounding box center [359, 292] width 65 height 37
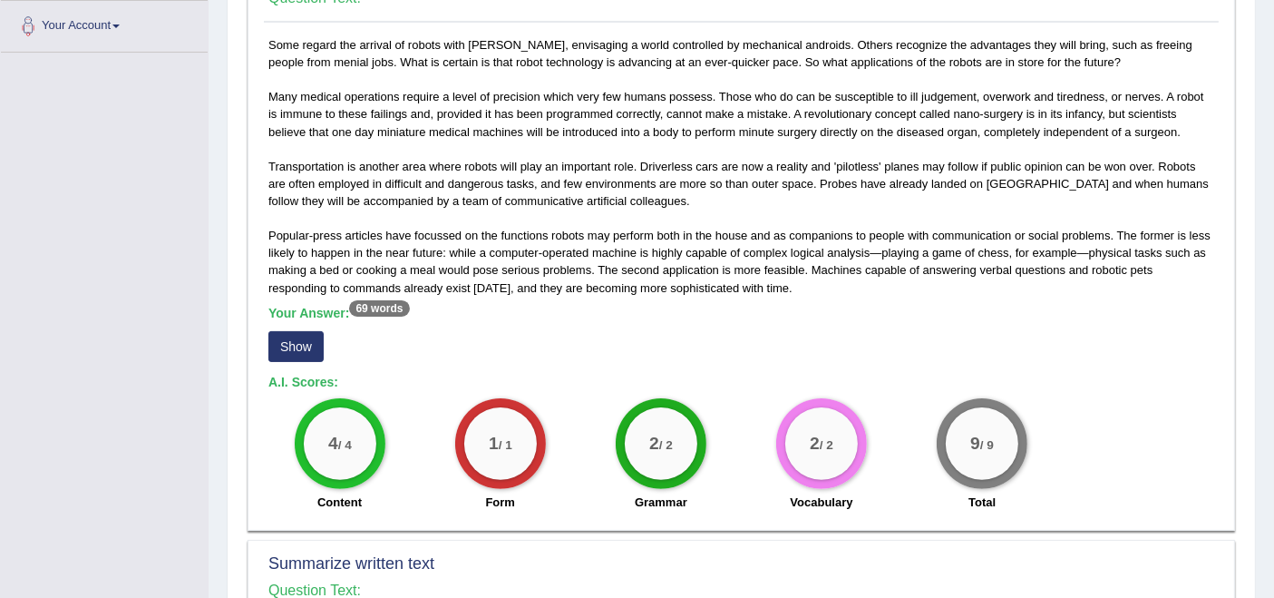
scroll to position [403, 0]
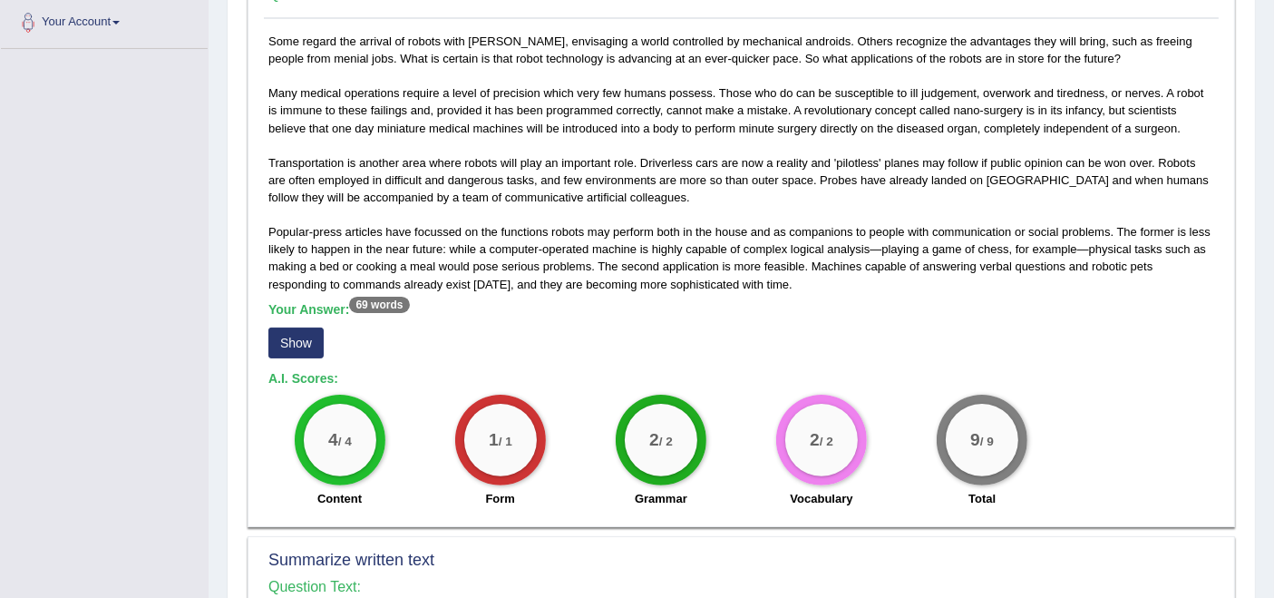
click at [307, 339] on button "Show" at bounding box center [295, 342] width 55 height 31
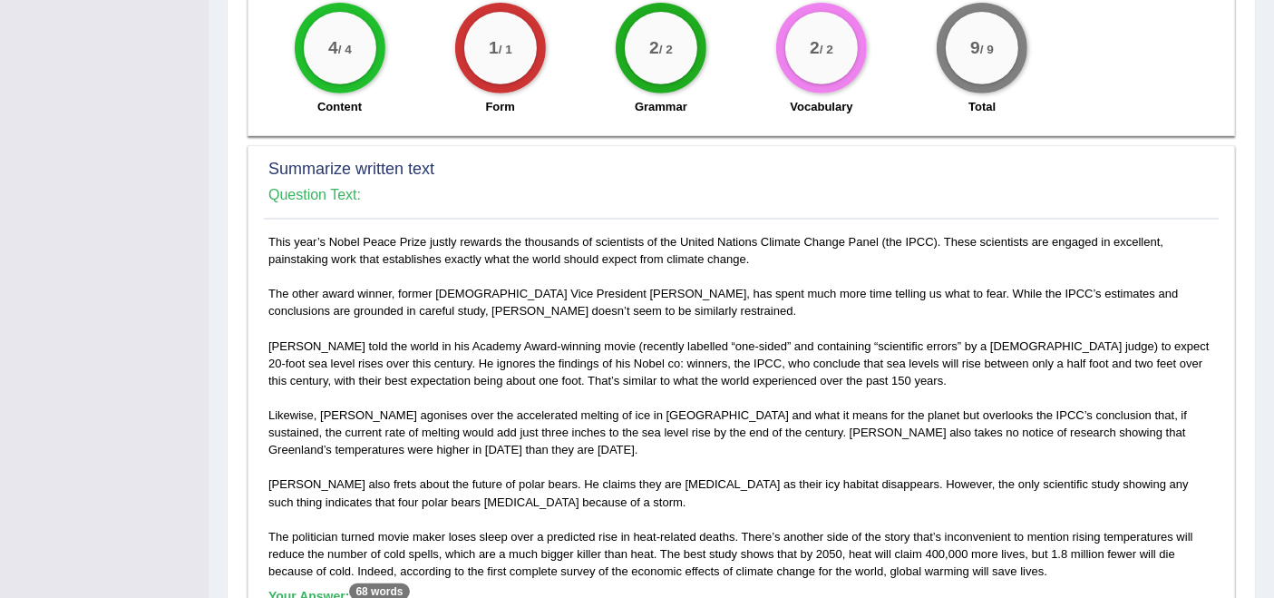
scroll to position [907, 0]
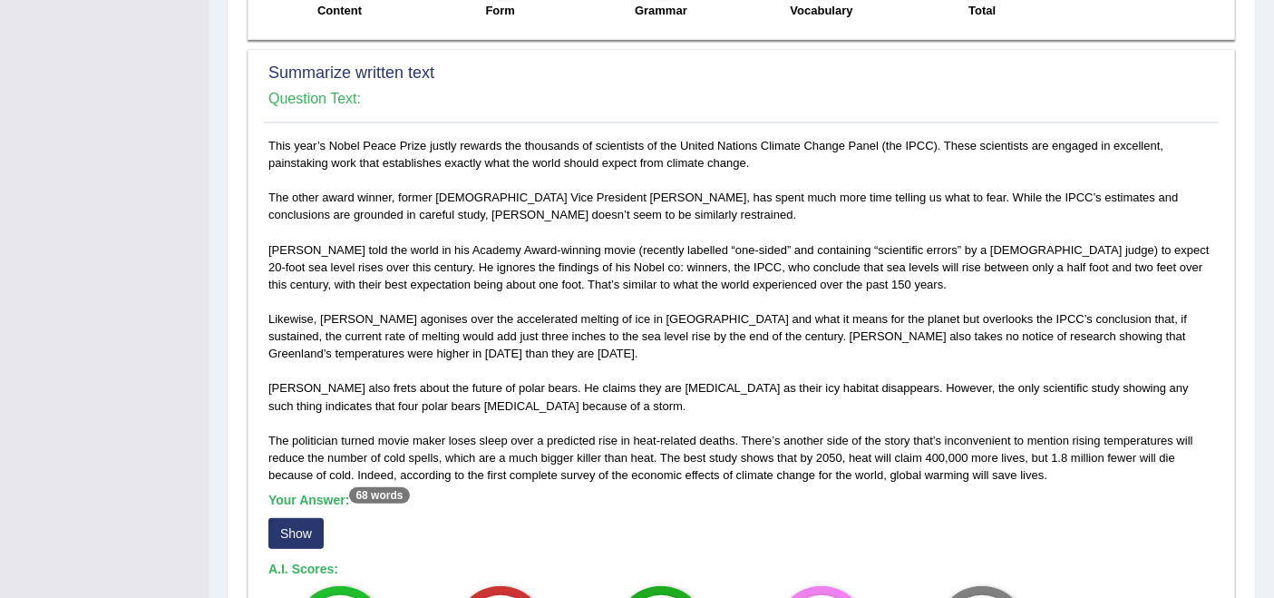
drag, startPoint x: 306, startPoint y: 524, endPoint x: 346, endPoint y: 507, distance: 44.3
click at [305, 524] on button "Show" at bounding box center [295, 533] width 55 height 31
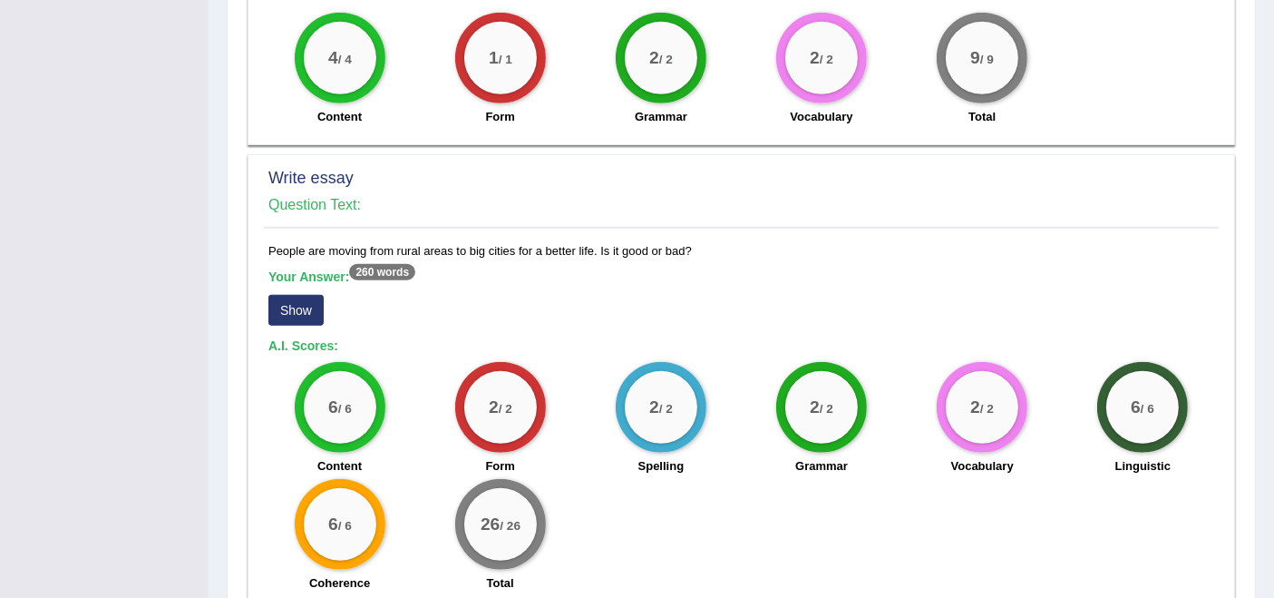
scroll to position [1511, 0]
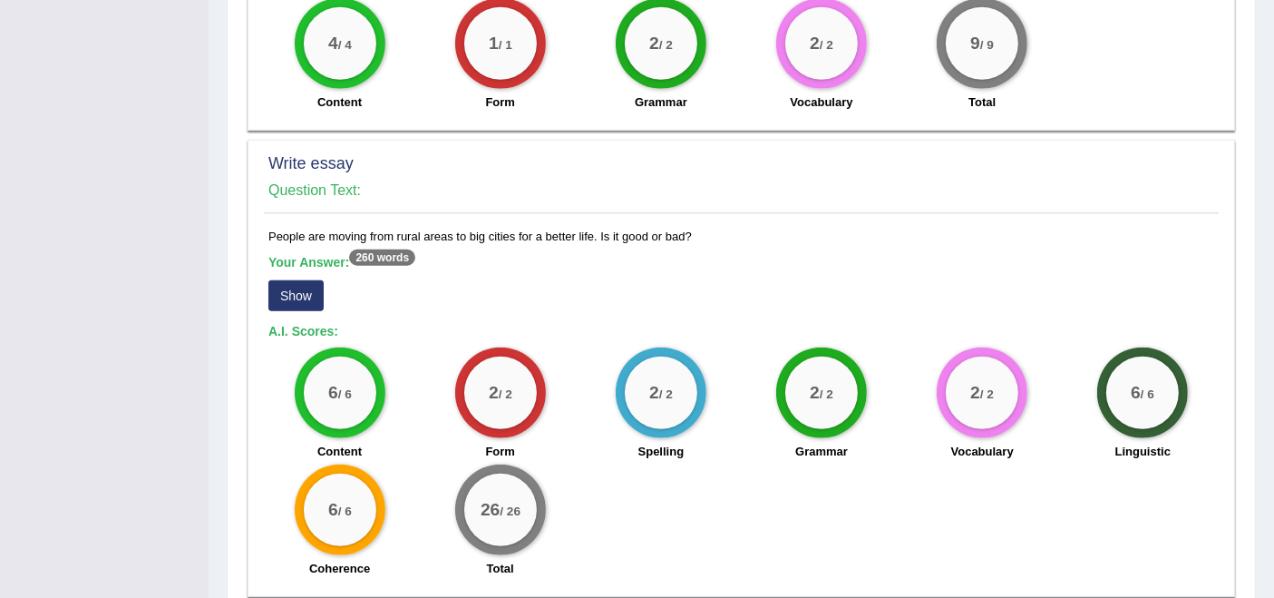
click at [300, 291] on button "Show" at bounding box center [295, 295] width 55 height 31
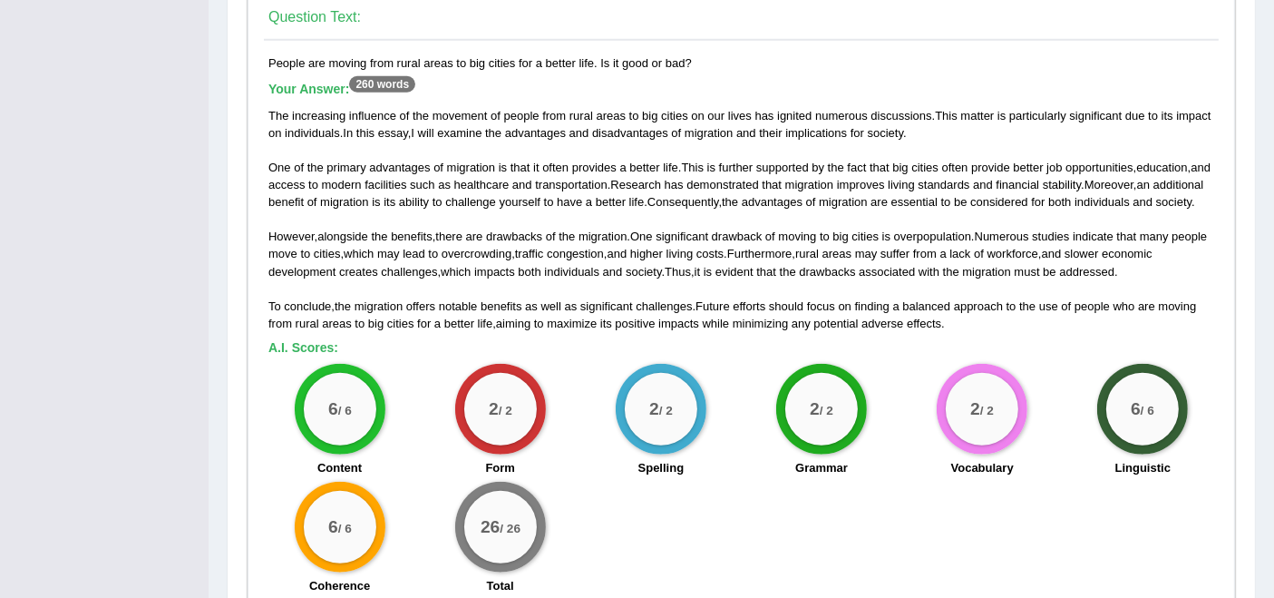
scroll to position [1712, 0]
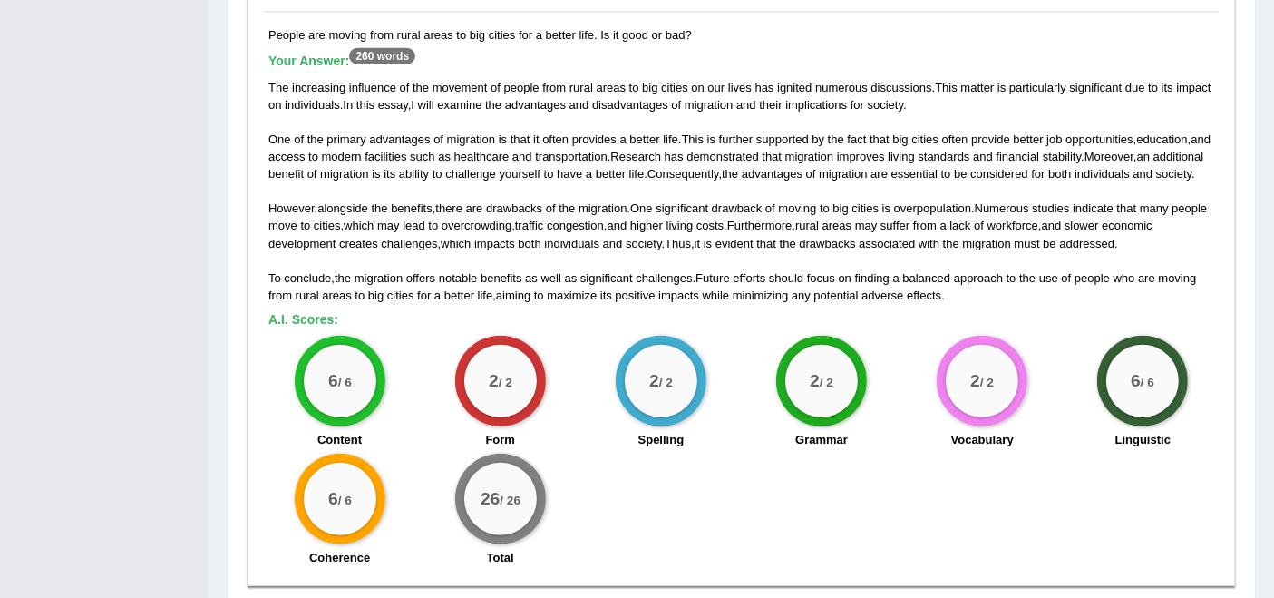
click at [772, 220] on div "The increasing influence of the movement of people from rural areas to big citi…" at bounding box center [741, 191] width 946 height 225
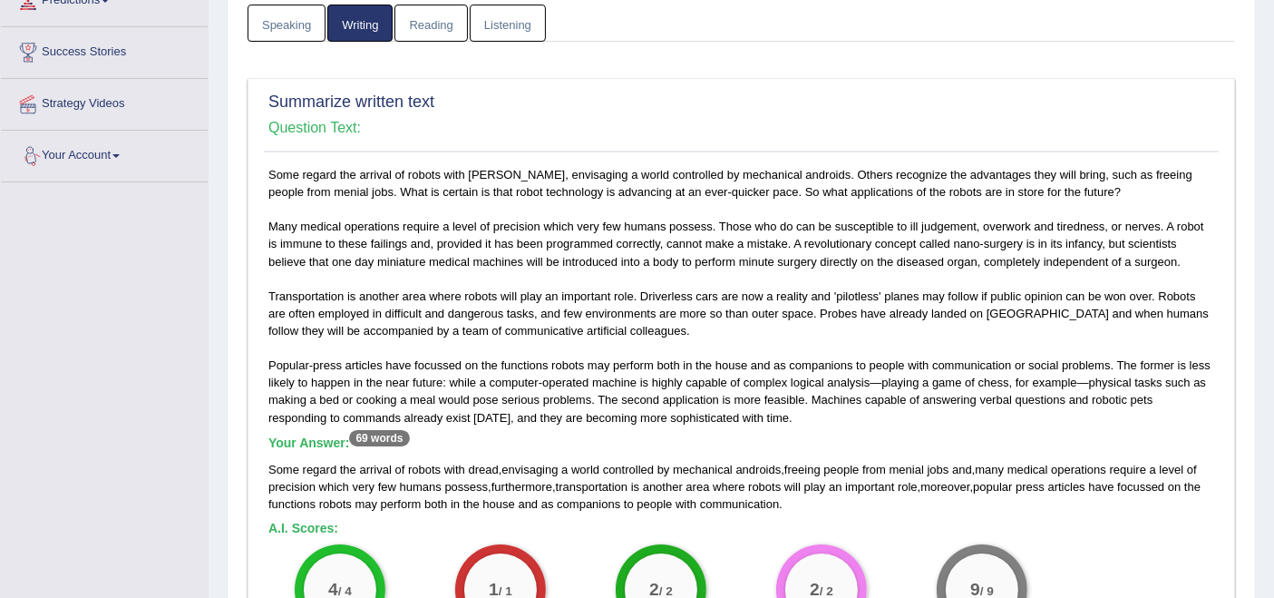
scroll to position [201, 0]
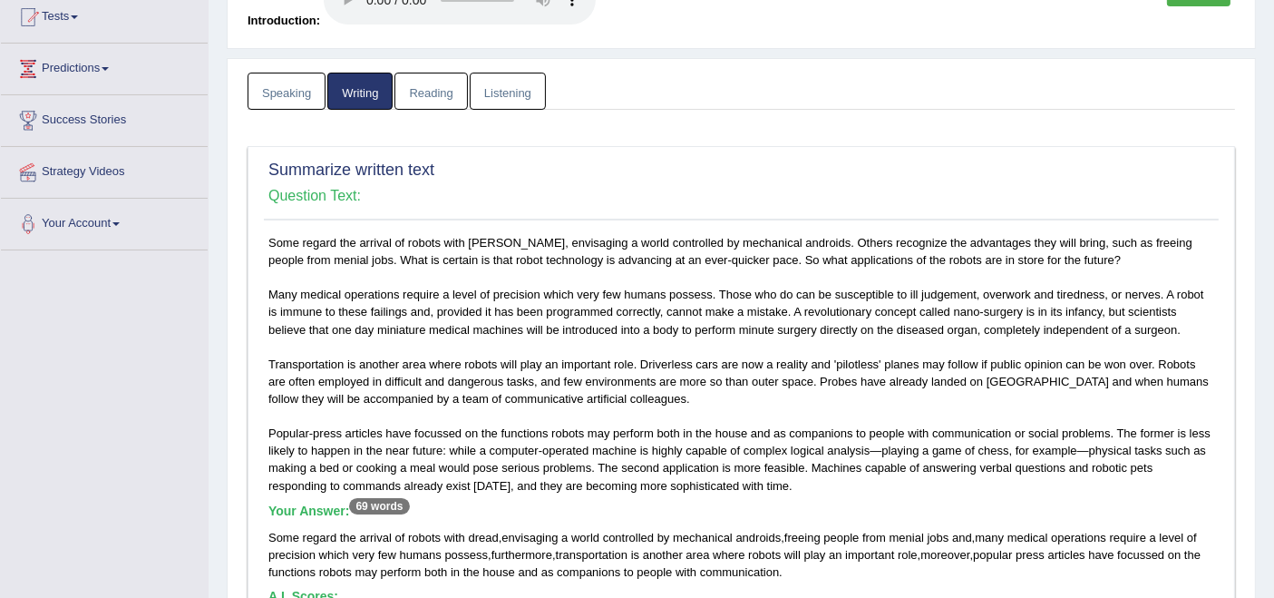
click at [430, 104] on link "Reading" at bounding box center [430, 91] width 73 height 37
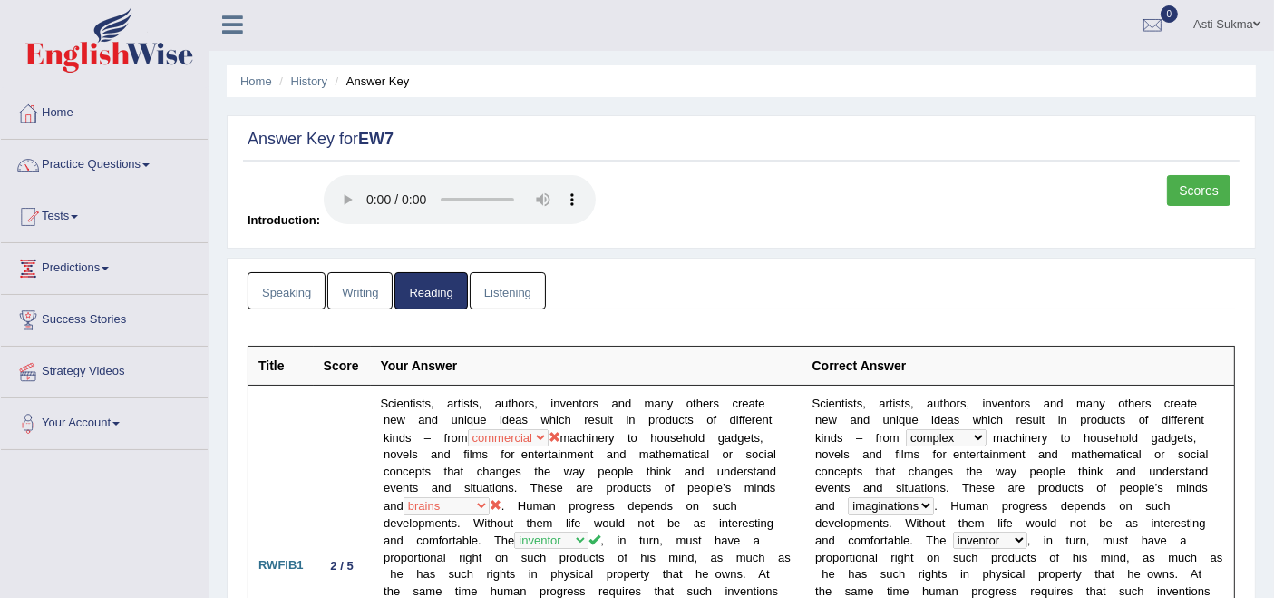
scroll to position [0, 0]
drag, startPoint x: 500, startPoint y: 304, endPoint x: 513, endPoint y: 330, distance: 29.6
click at [500, 304] on link "Listening" at bounding box center [508, 292] width 76 height 37
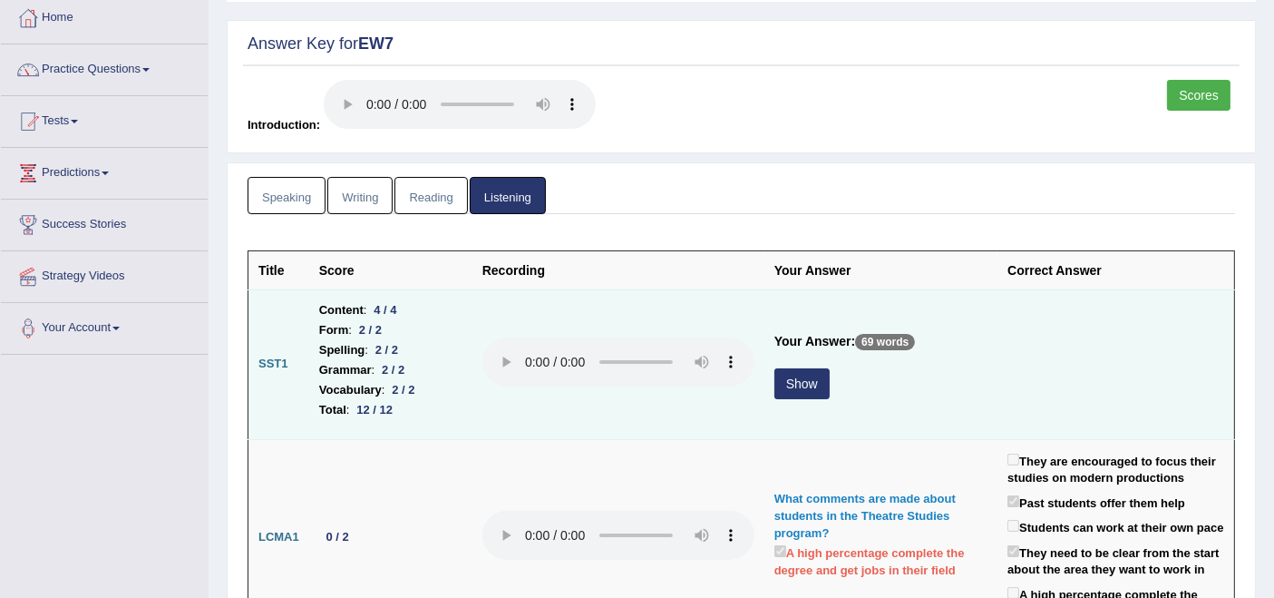
scroll to position [101, 0]
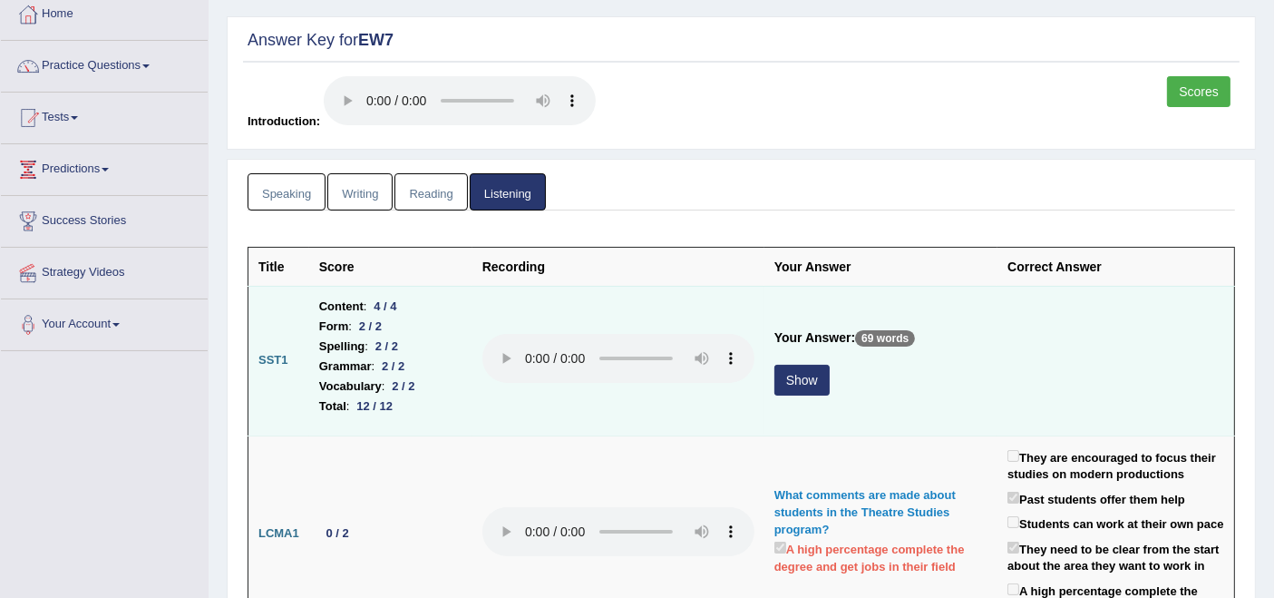
click at [813, 376] on button "Show" at bounding box center [801, 380] width 55 height 31
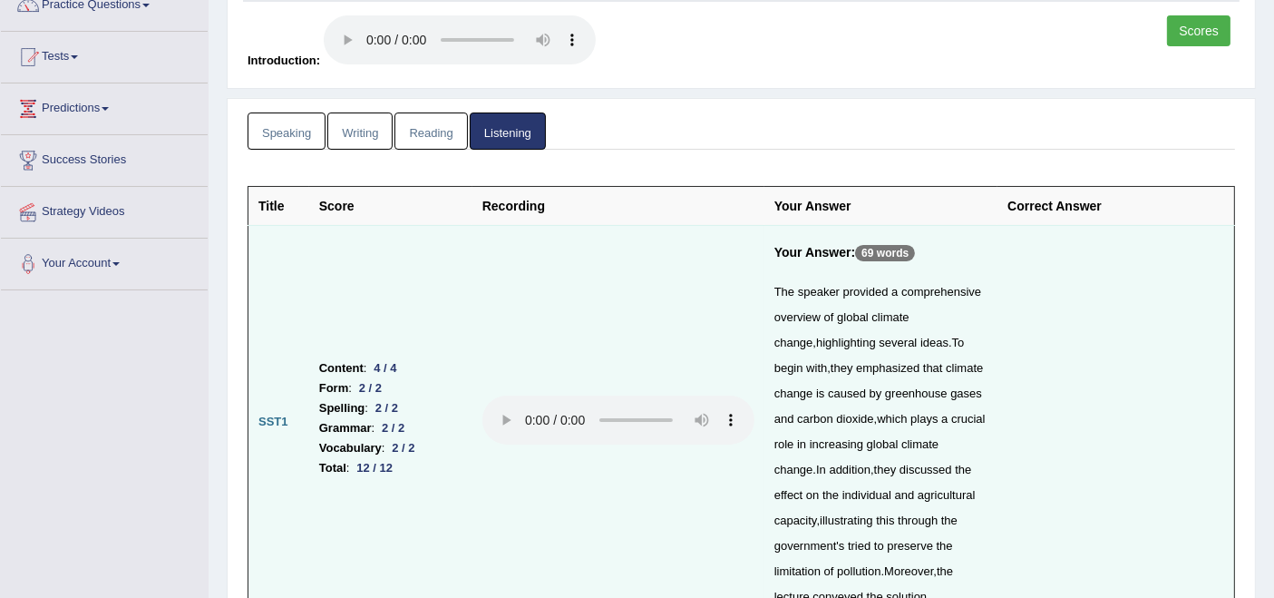
scroll to position [0, 0]
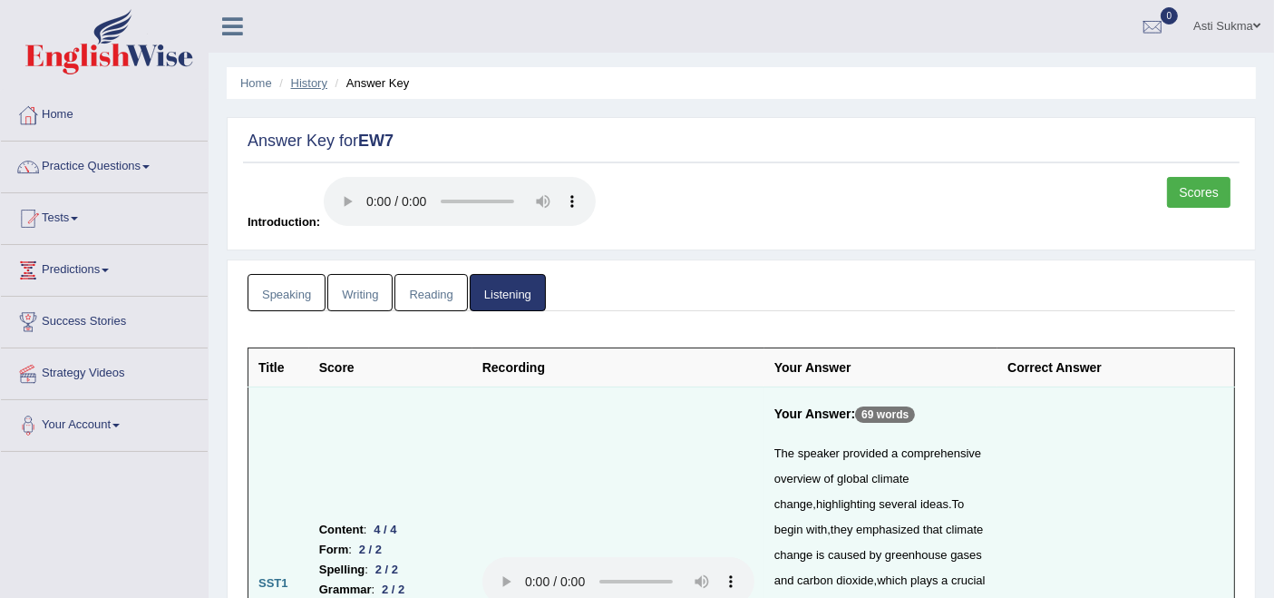
click at [307, 83] on link "History" at bounding box center [309, 83] width 36 height 14
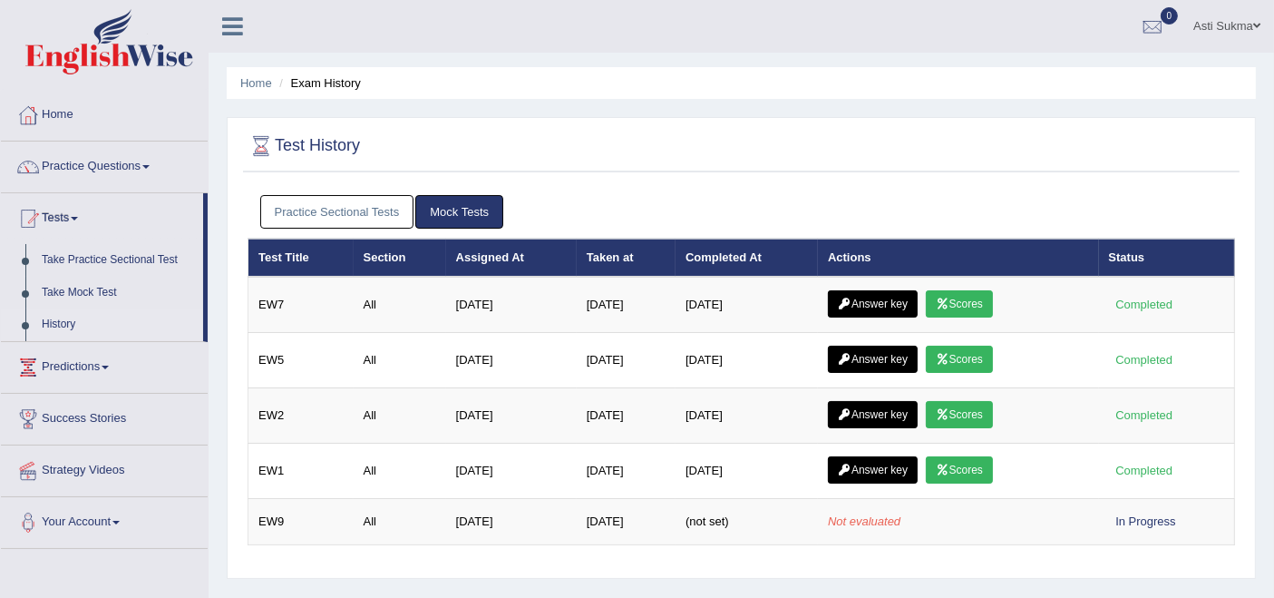
click at [1228, 24] on link "Asti Sukma" at bounding box center [1227, 23] width 94 height 47
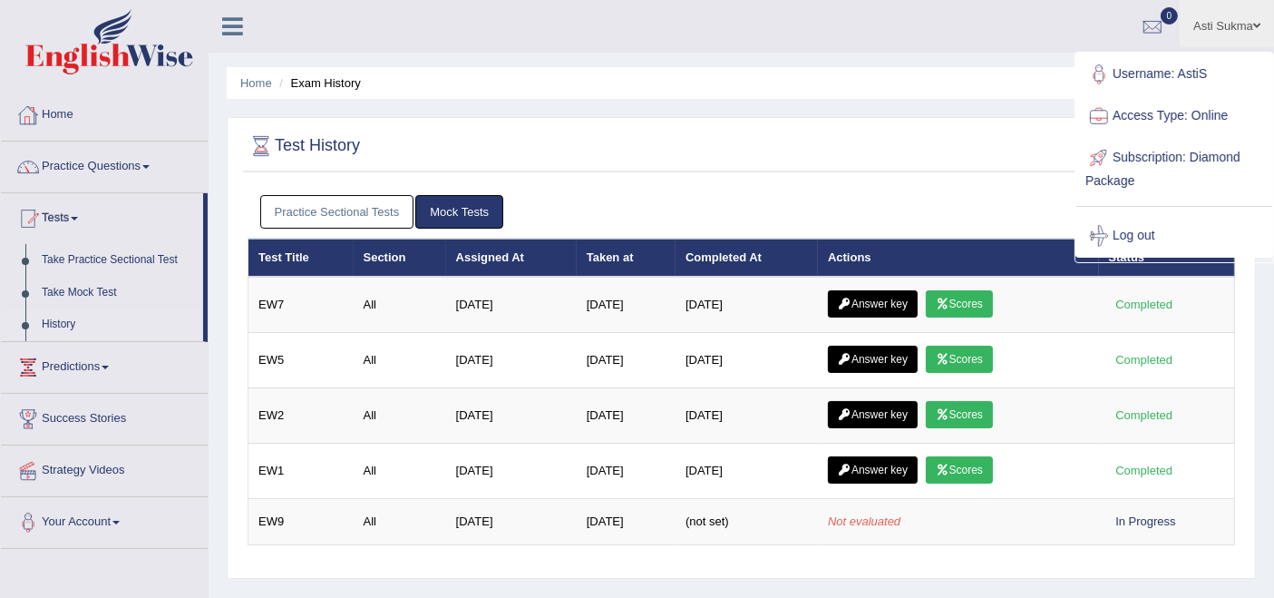
drag, startPoint x: 53, startPoint y: 112, endPoint x: 108, endPoint y: 122, distance: 56.4
click at [53, 112] on link "Home" at bounding box center [104, 112] width 207 height 45
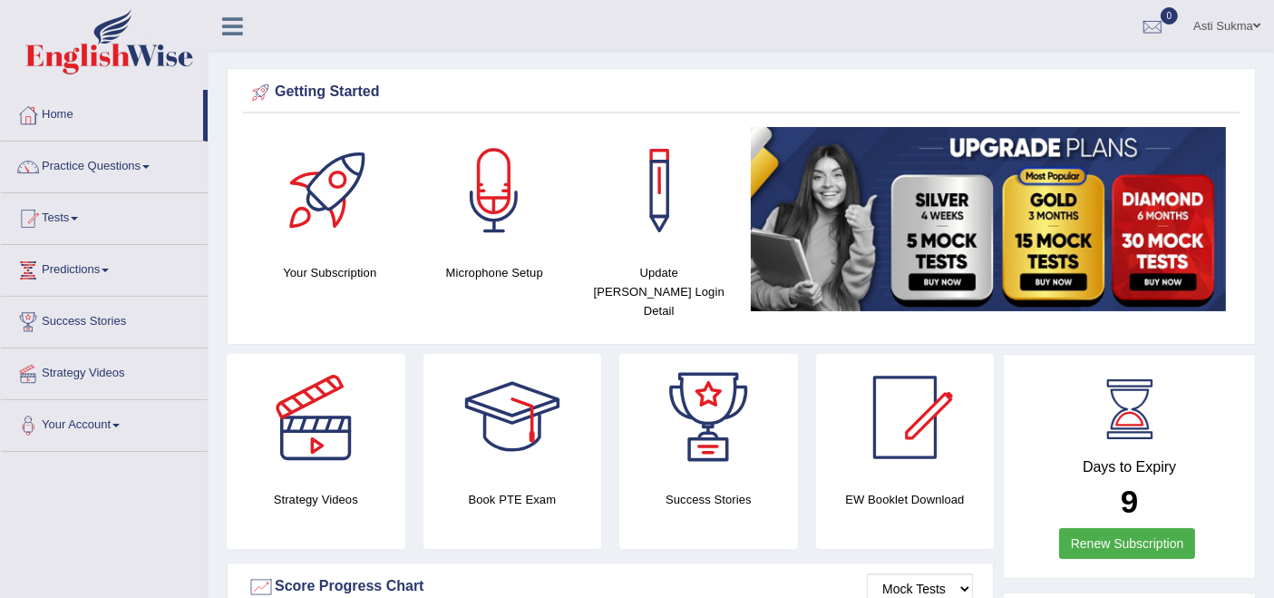
click at [1217, 19] on link "Asti Sukma" at bounding box center [1227, 23] width 94 height 47
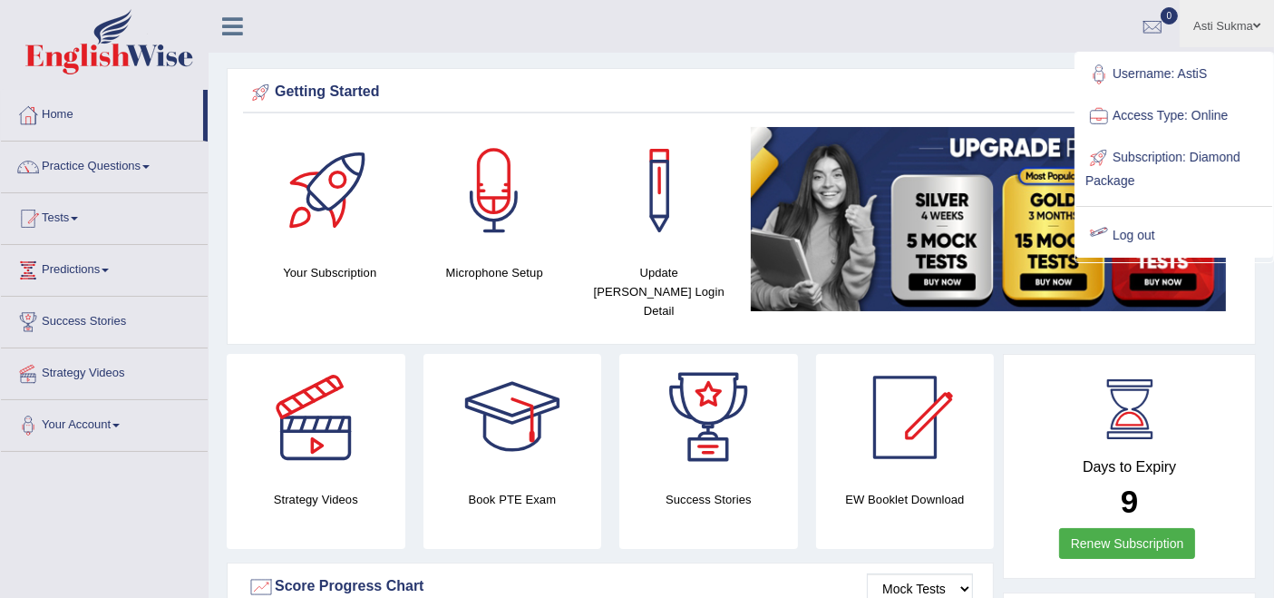
click at [1138, 229] on link "Log out" at bounding box center [1174, 236] width 196 height 42
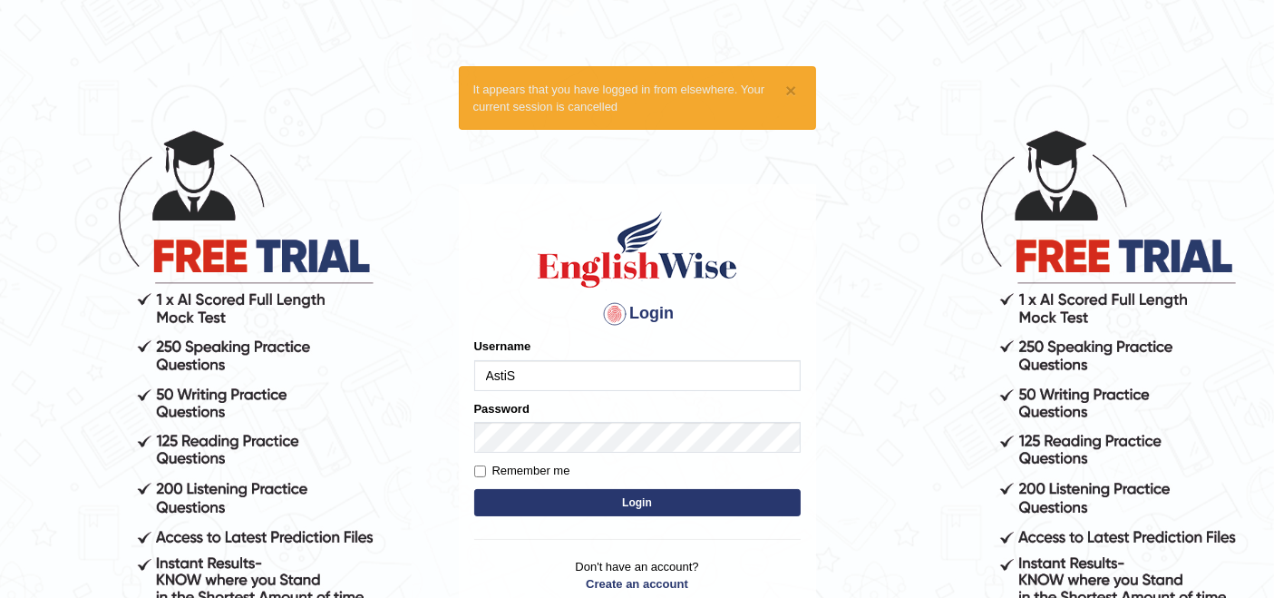
click at [580, 373] on input "AstiS" at bounding box center [637, 375] width 326 height 31
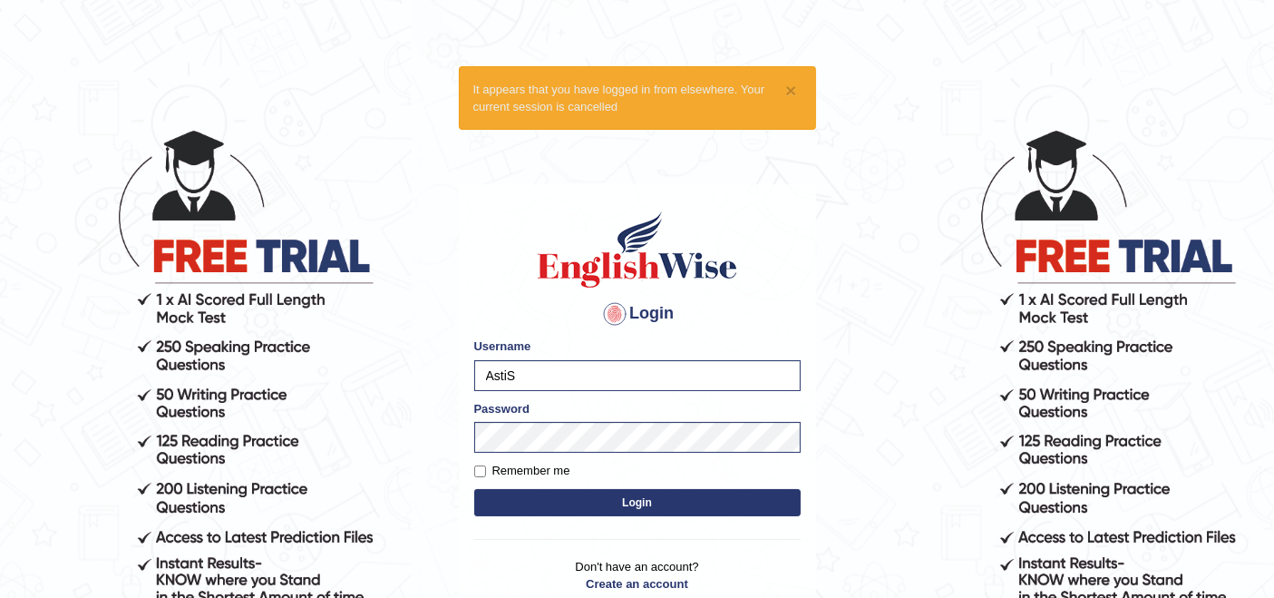
type input "lydiaN"
click at [623, 503] on button "Login" at bounding box center [637, 502] width 326 height 27
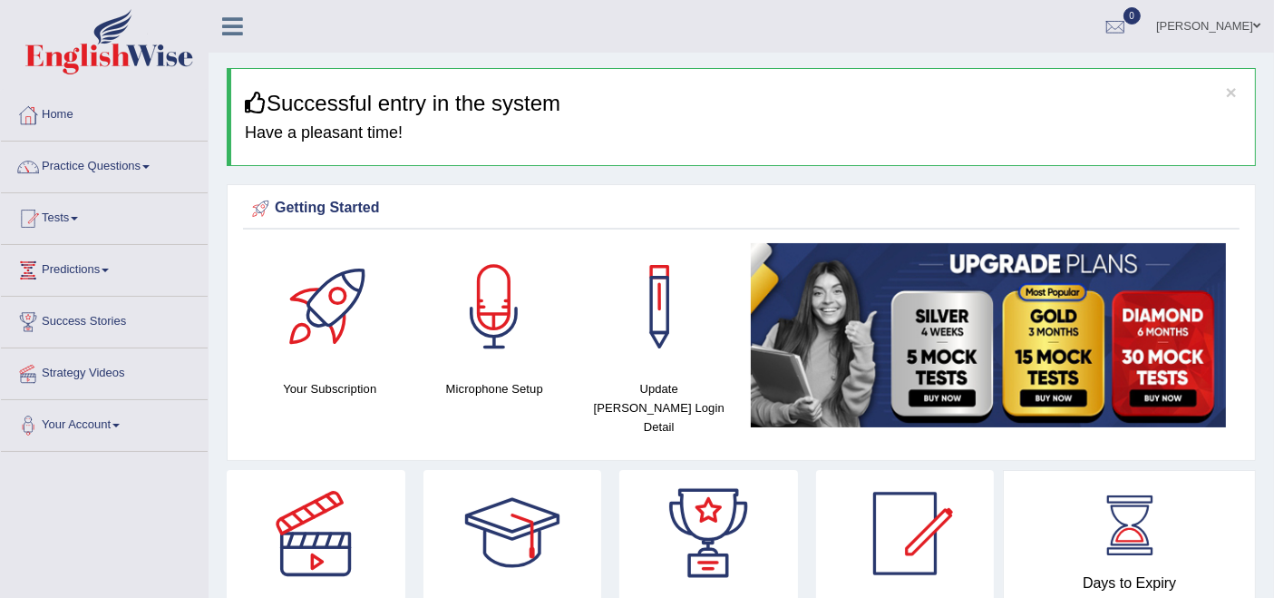
click at [100, 168] on link "Practice Questions" at bounding box center [104, 163] width 207 height 45
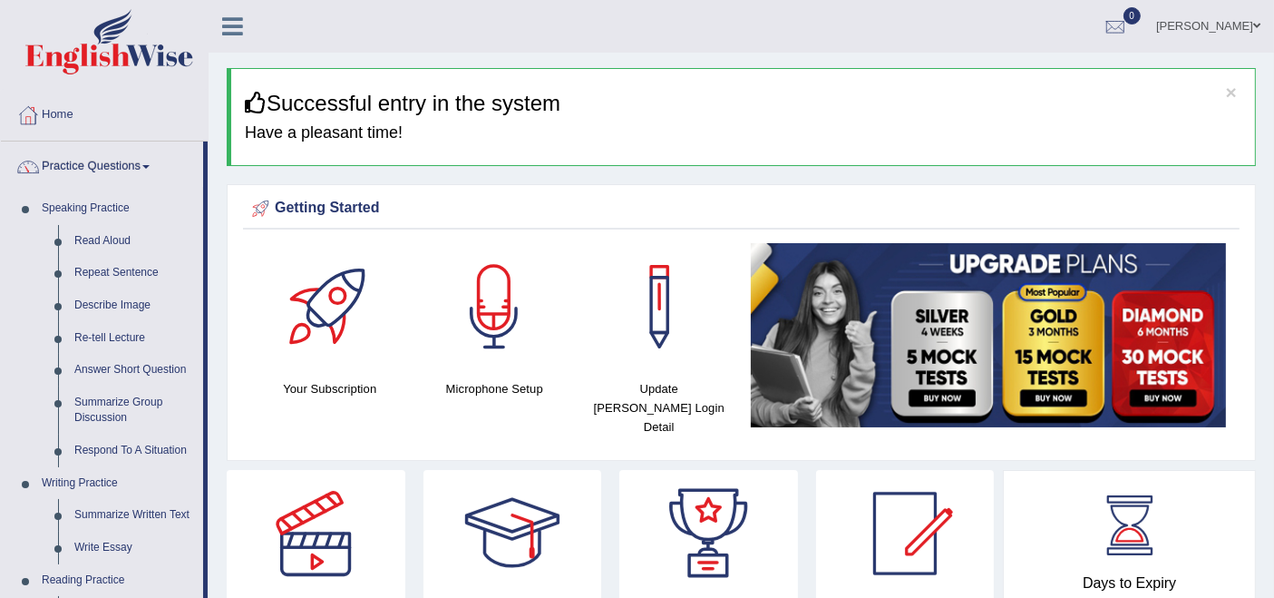
click at [99, 168] on link "Practice Questions" at bounding box center [102, 163] width 202 height 45
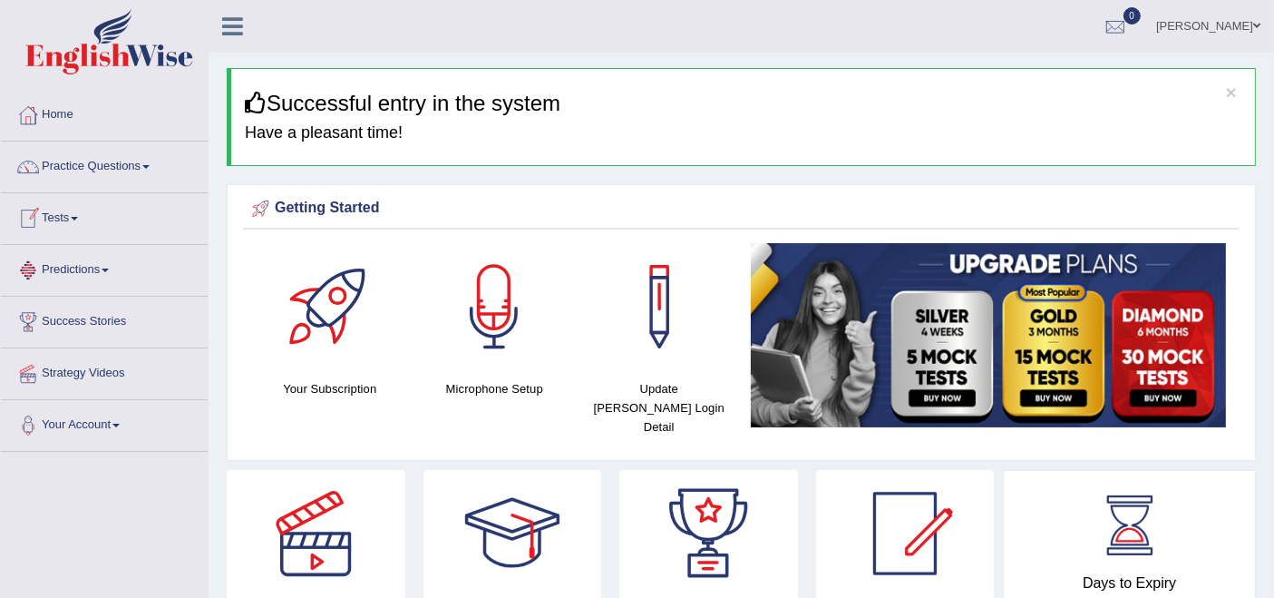
click at [73, 224] on link "Tests" at bounding box center [104, 215] width 207 height 45
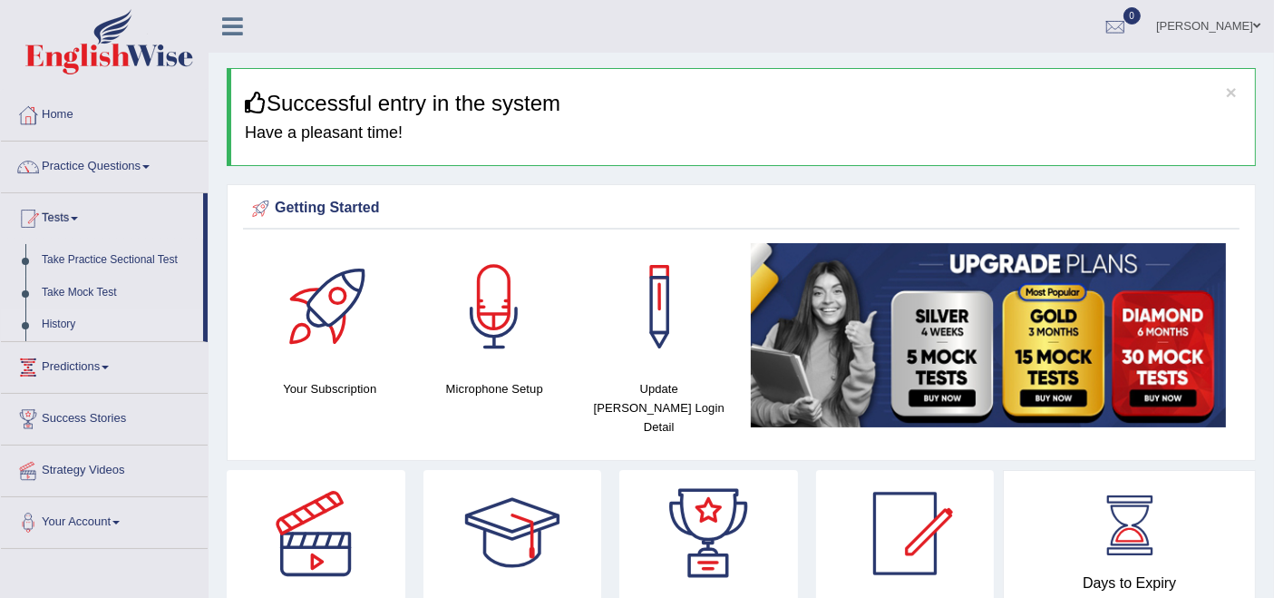
click at [59, 319] on link "History" at bounding box center [119, 324] width 170 height 33
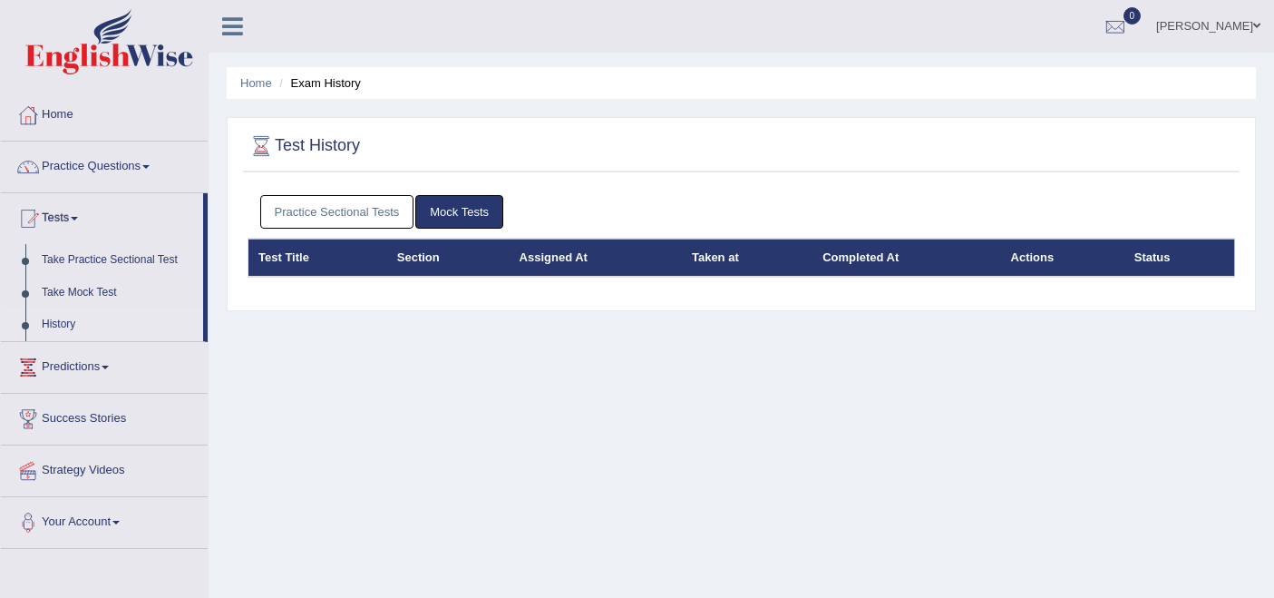
drag, startPoint x: 0, startPoint y: 0, endPoint x: 318, endPoint y: 218, distance: 385.6
click at [316, 216] on link "Practice Sectional Tests" at bounding box center [337, 212] width 154 height 34
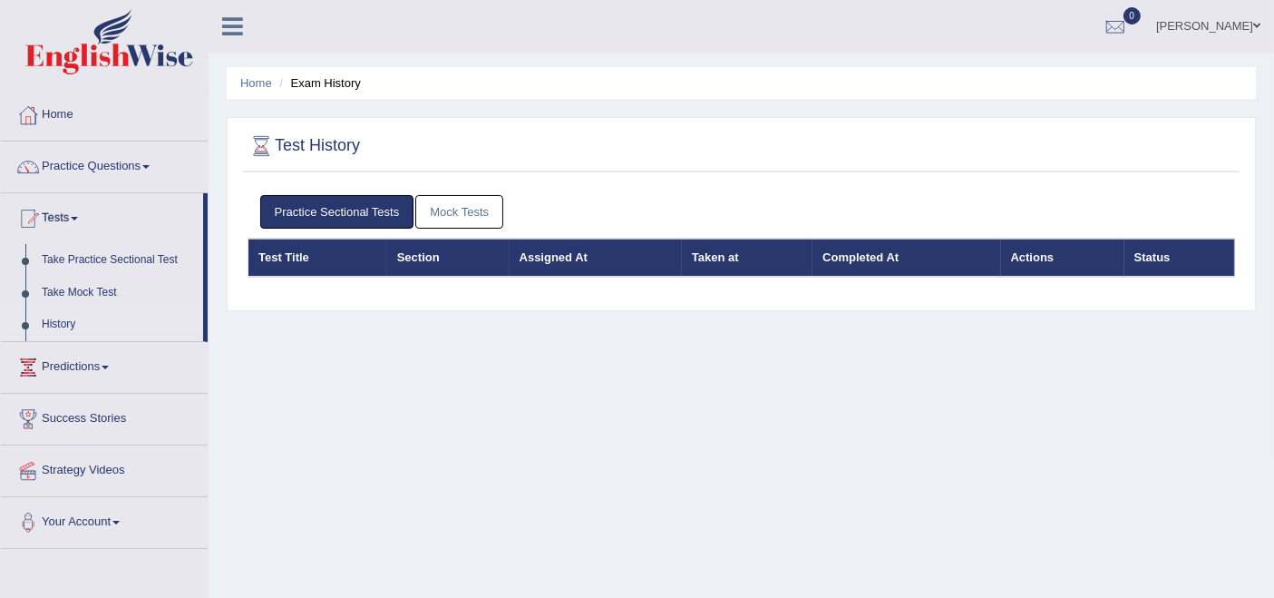
click at [438, 219] on link "Mock Tests" at bounding box center [459, 212] width 88 height 34
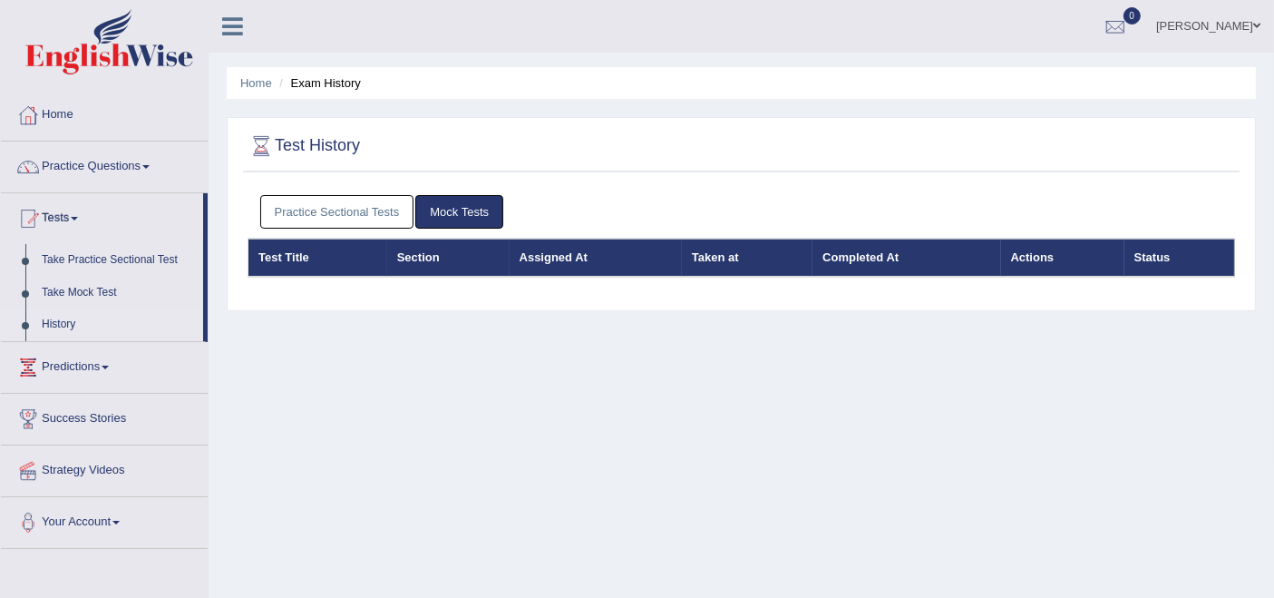
click at [331, 203] on link "Practice Sectional Tests" at bounding box center [337, 212] width 154 height 34
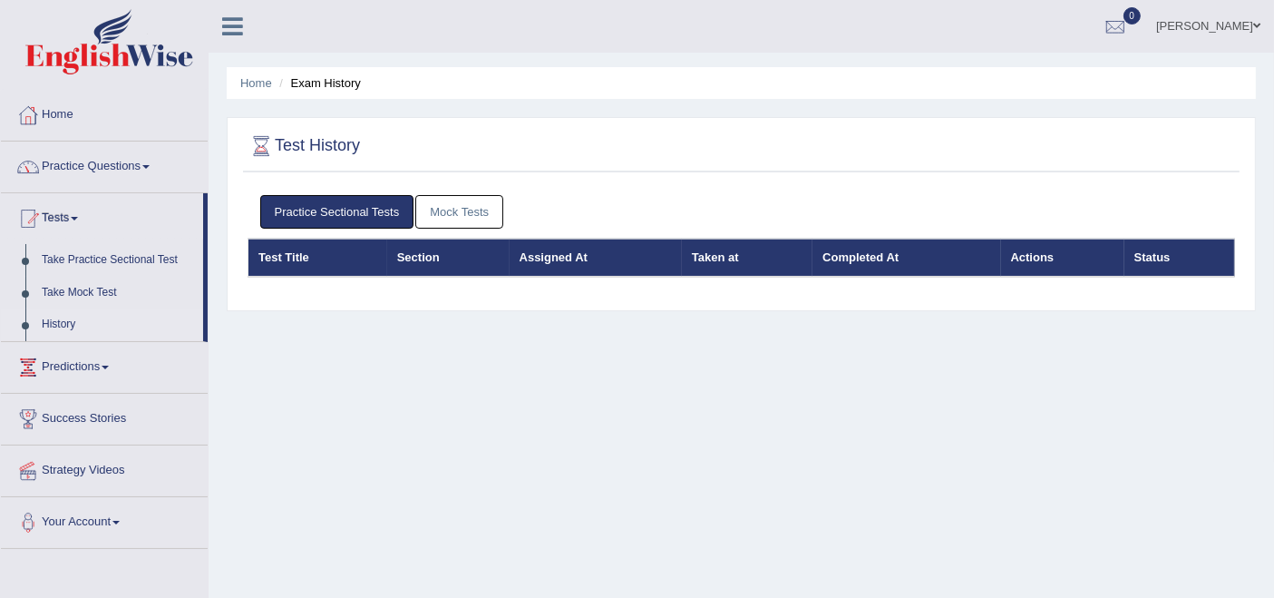
click at [108, 162] on link "Practice Questions" at bounding box center [104, 163] width 207 height 45
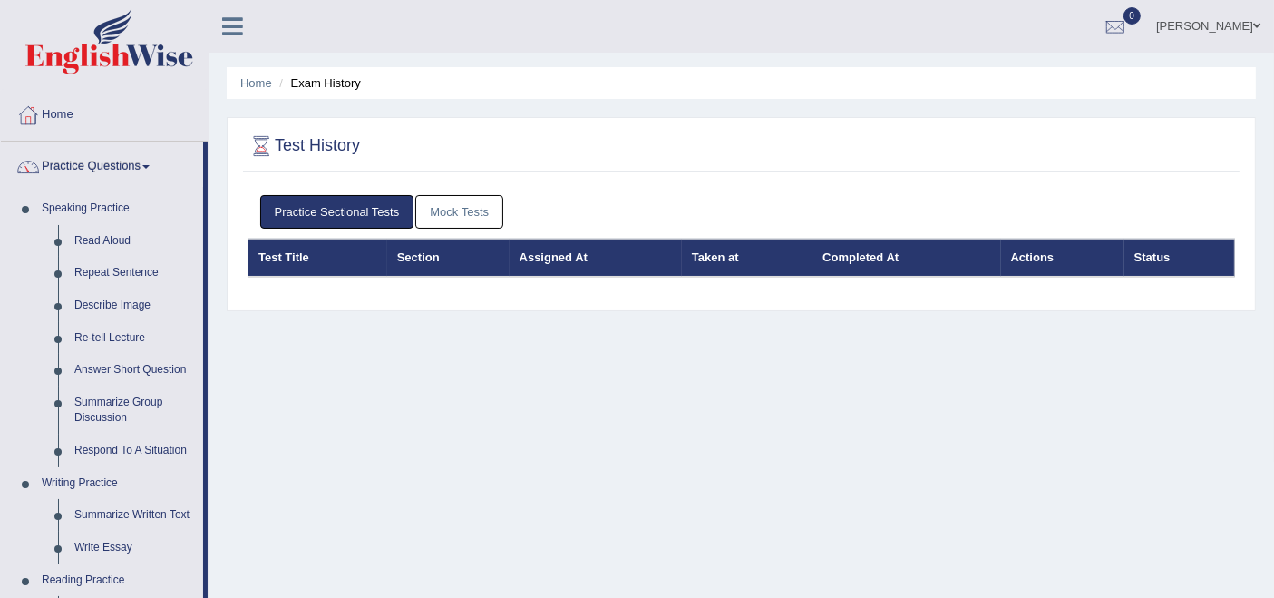
click at [108, 162] on link "Practice Questions" at bounding box center [102, 163] width 202 height 45
